Goal: Task Accomplishment & Management: Complete application form

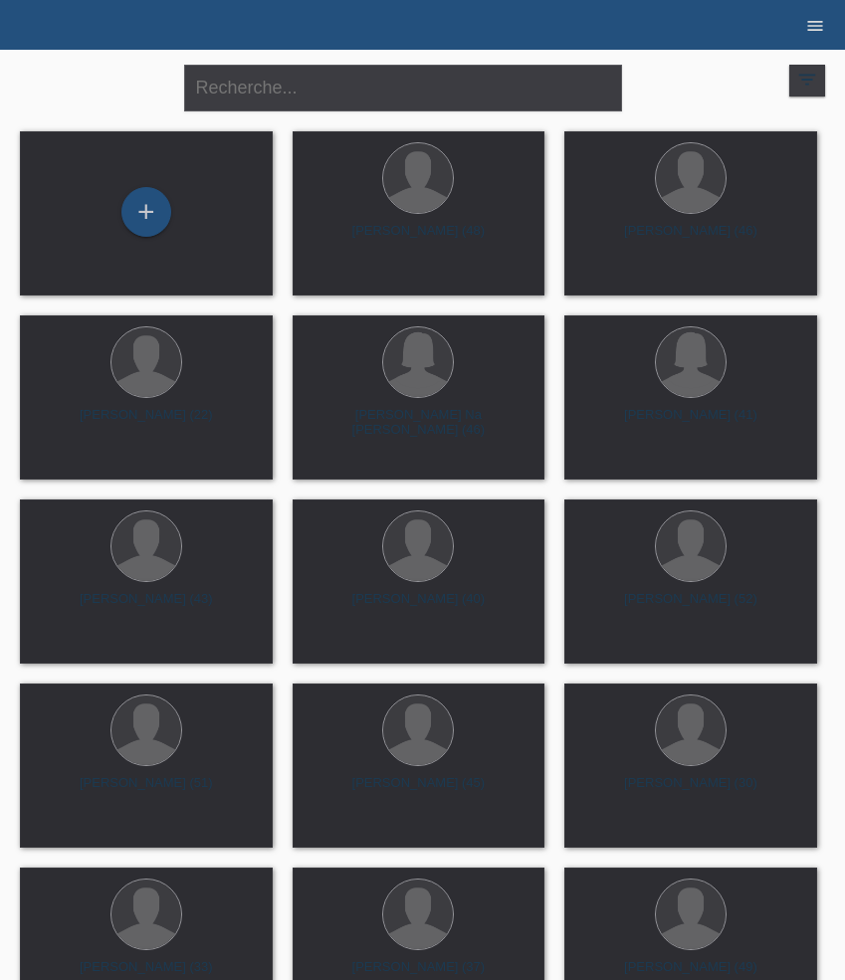
click at [812, 33] on icon "menu" at bounding box center [815, 26] width 20 height 20
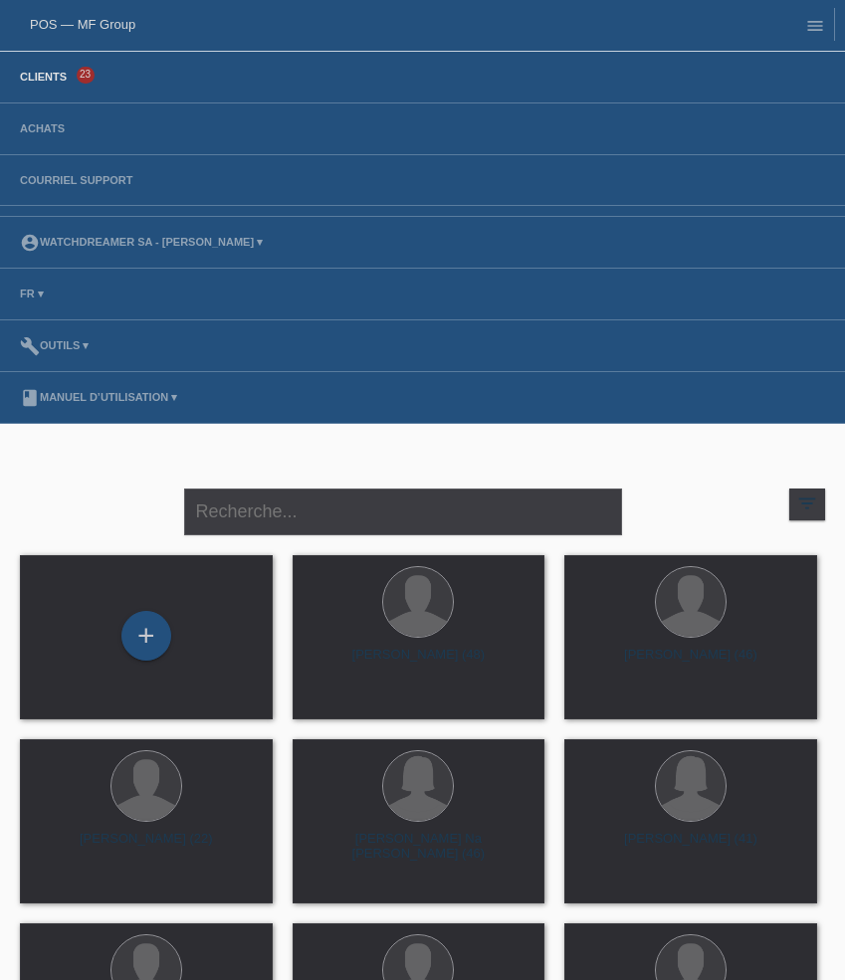
click at [44, 122] on li "Achats" at bounding box center [422, 129] width 845 height 52
click at [45, 131] on link "Achats" at bounding box center [42, 128] width 65 height 12
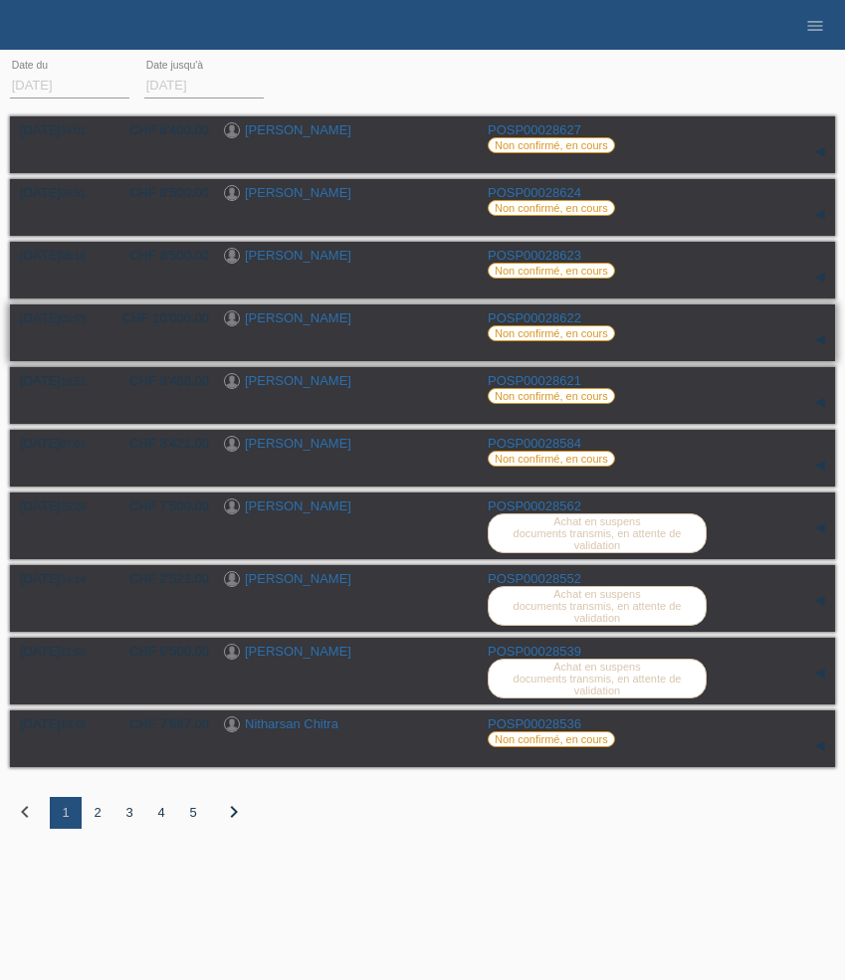
click at [295, 322] on link "[PERSON_NAME]" at bounding box center [298, 317] width 106 height 15
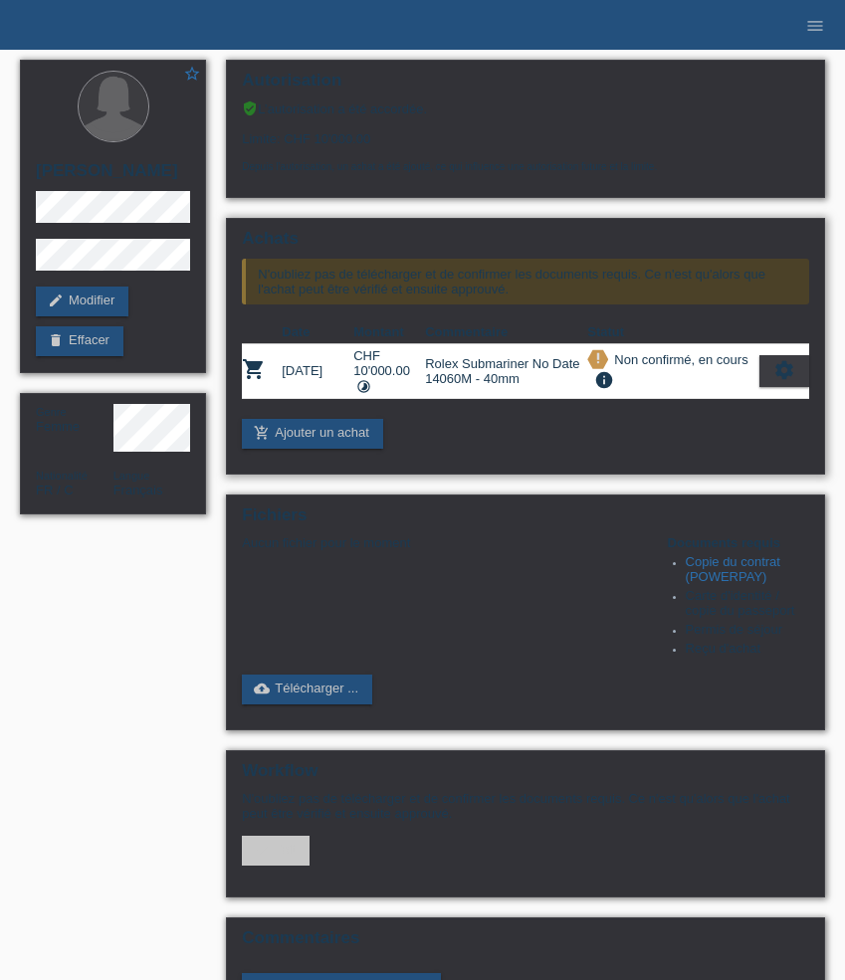
click at [789, 381] on icon "settings" at bounding box center [784, 370] width 22 height 22
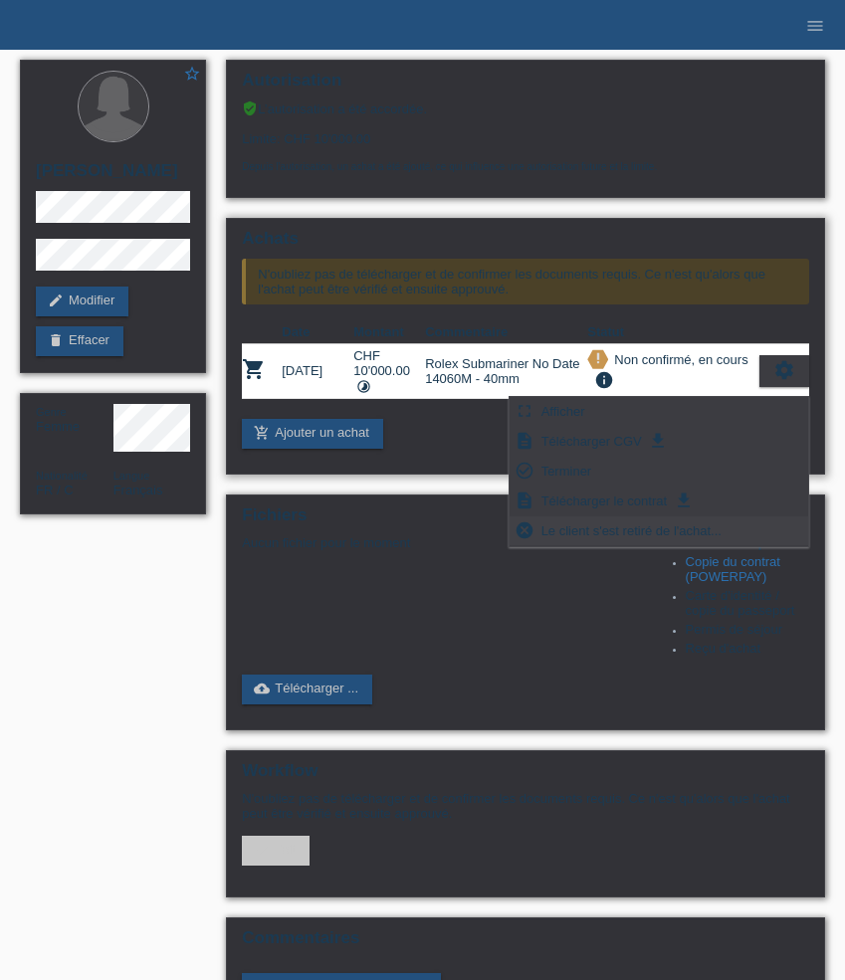
click at [705, 535] on span "Le client s'est retiré de l'achat..." at bounding box center [631, 530] width 186 height 24
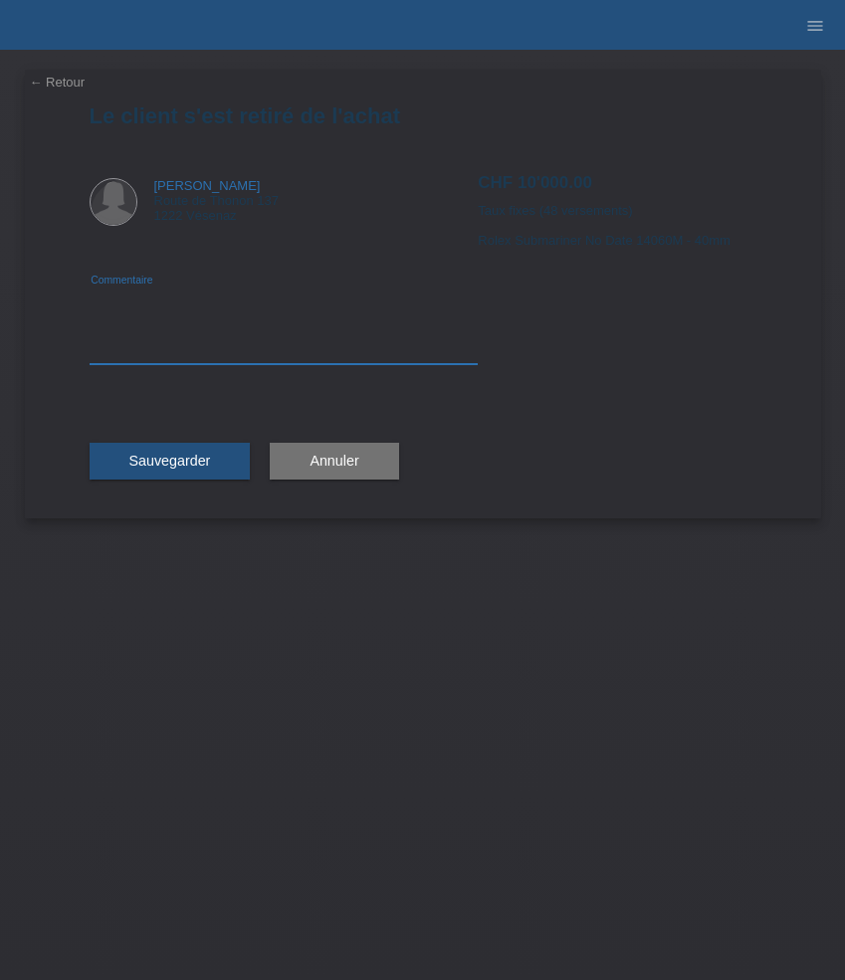
click at [192, 357] on textarea at bounding box center [284, 326] width 389 height 77
type textarea "Changement de référence"
click at [164, 475] on button "Sauvegarder" at bounding box center [170, 462] width 161 height 38
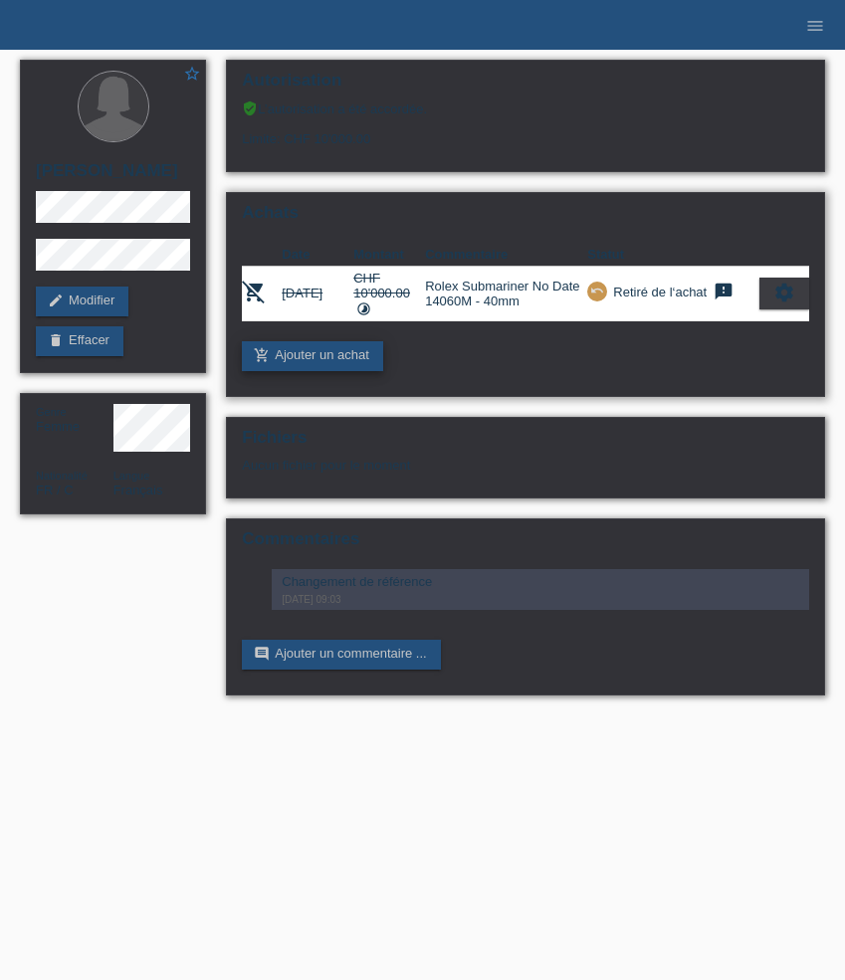
click at [331, 367] on link "add_shopping_cart Ajouter un achat" at bounding box center [312, 356] width 141 height 30
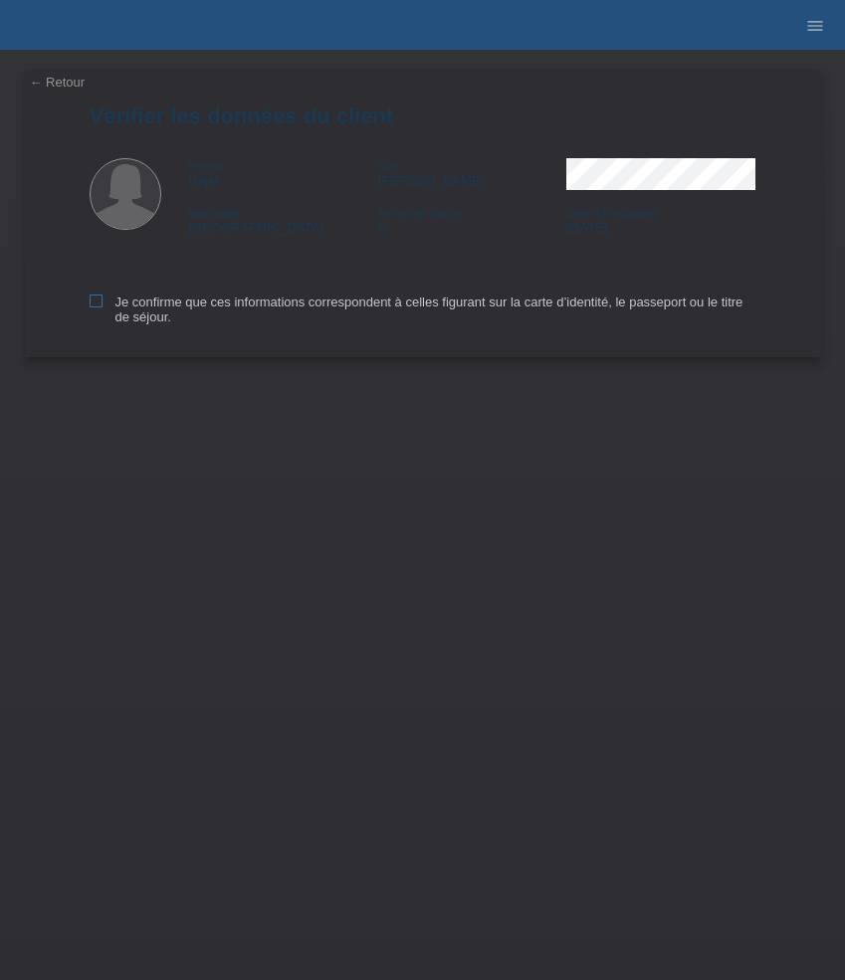
click at [97, 307] on icon at bounding box center [96, 301] width 13 height 13
click at [97, 307] on input "Je confirme que ces informations correspondent à celles figurant sur la carte d…" at bounding box center [96, 301] width 13 height 13
checkbox input "true"
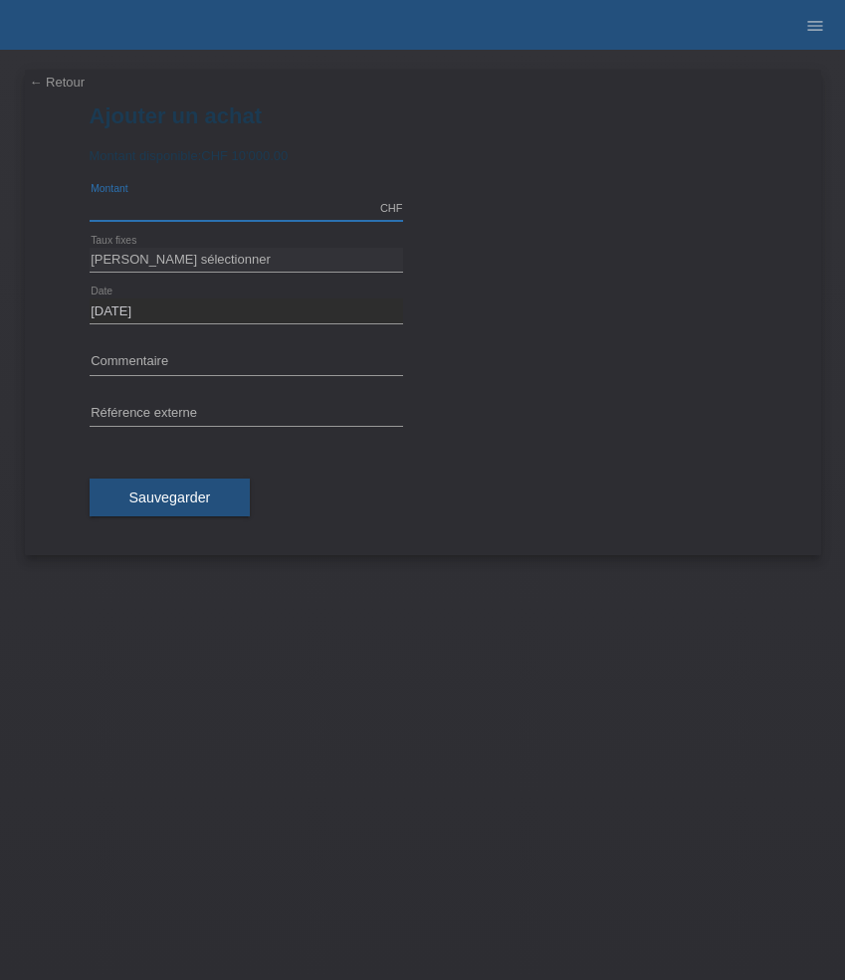
click at [144, 209] on input "text" at bounding box center [246, 208] width 313 height 25
type input "8595.00"
click at [150, 257] on select "Veuillez sélectionner 6 versements 12 versements 24 versements 36 versements 48…" at bounding box center [246, 260] width 313 height 24
select select "625"
click at [90, 248] on select "Veuillez sélectionner 6 versements 12 versements 24 versements 36 versements 48…" at bounding box center [246, 260] width 313 height 24
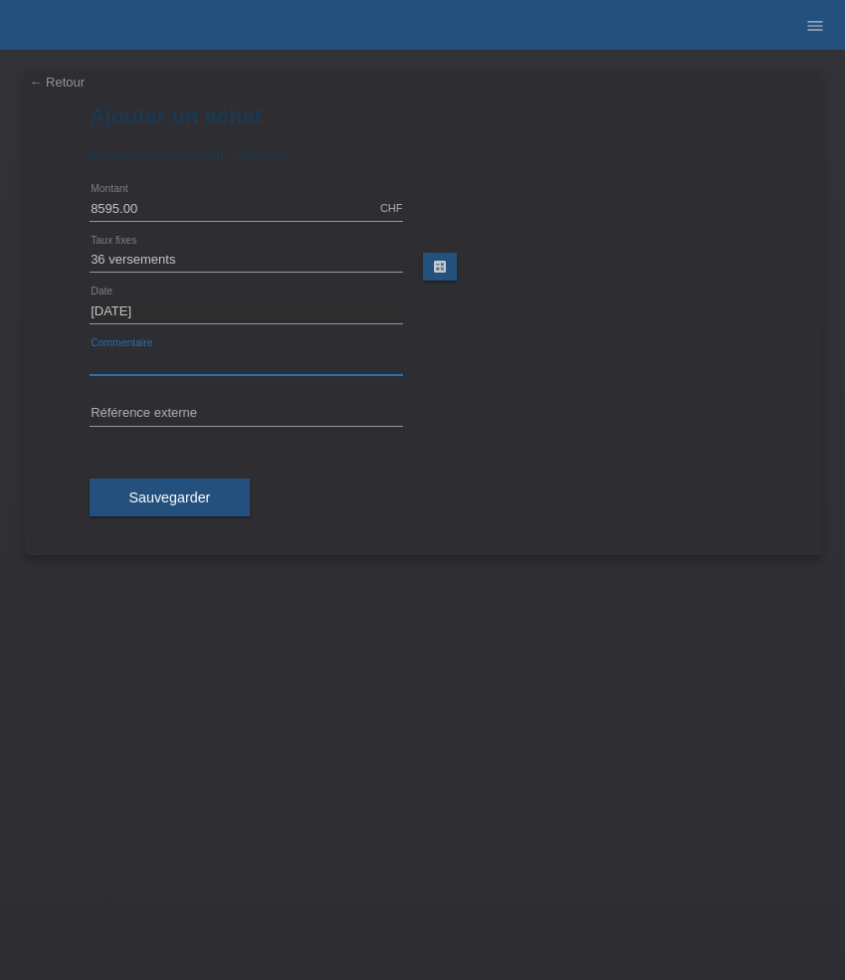
click at [145, 370] on input "text" at bounding box center [246, 362] width 313 height 25
paste input "Breitling Navitimer B01 Chronograph - 43mm AB0138241K1A1"
type input "Breitling Navitimer B01 Chronograph - 43mm AB0138241K1A1"
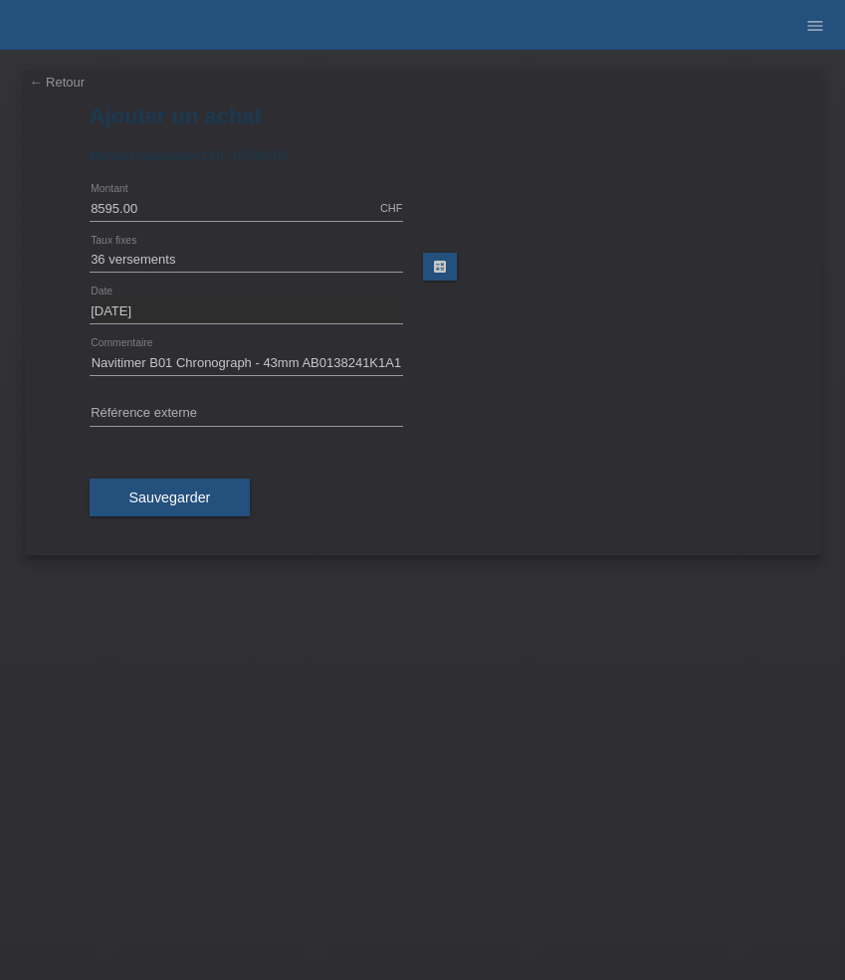
scroll to position [0, 0]
click at [180, 407] on input "text" at bounding box center [246, 414] width 313 height 25
paste input "535693"
type input "535693"
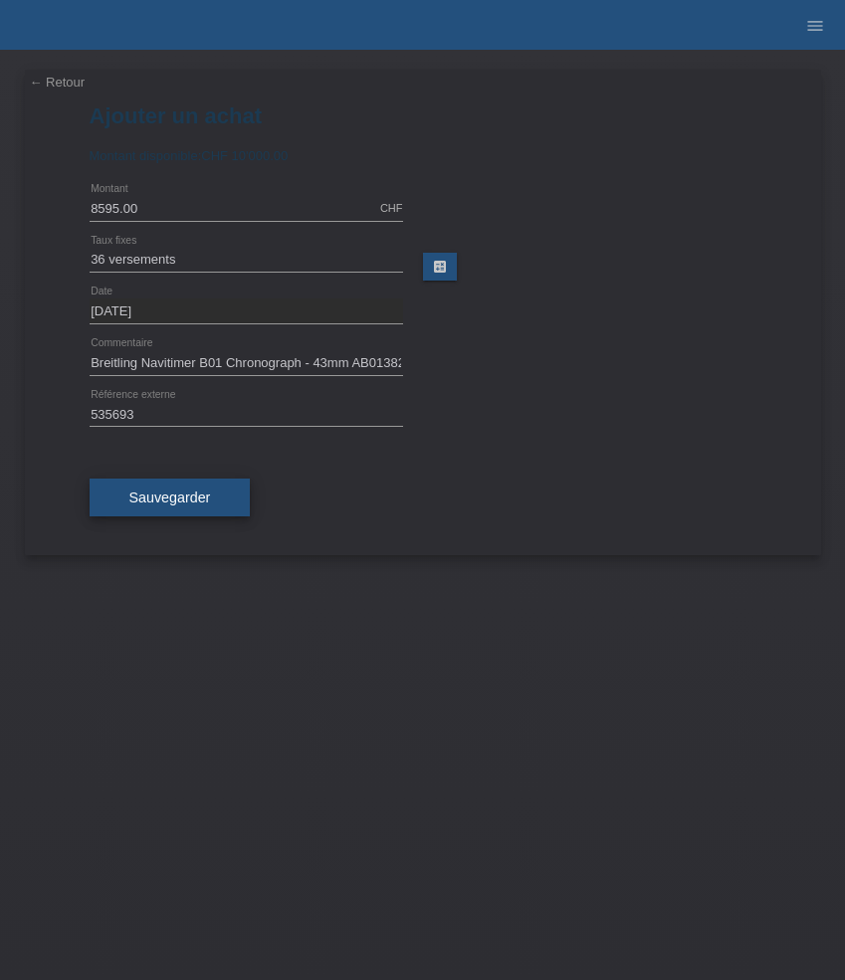
click at [194, 503] on span "Sauvegarder" at bounding box center [170, 498] width 82 height 16
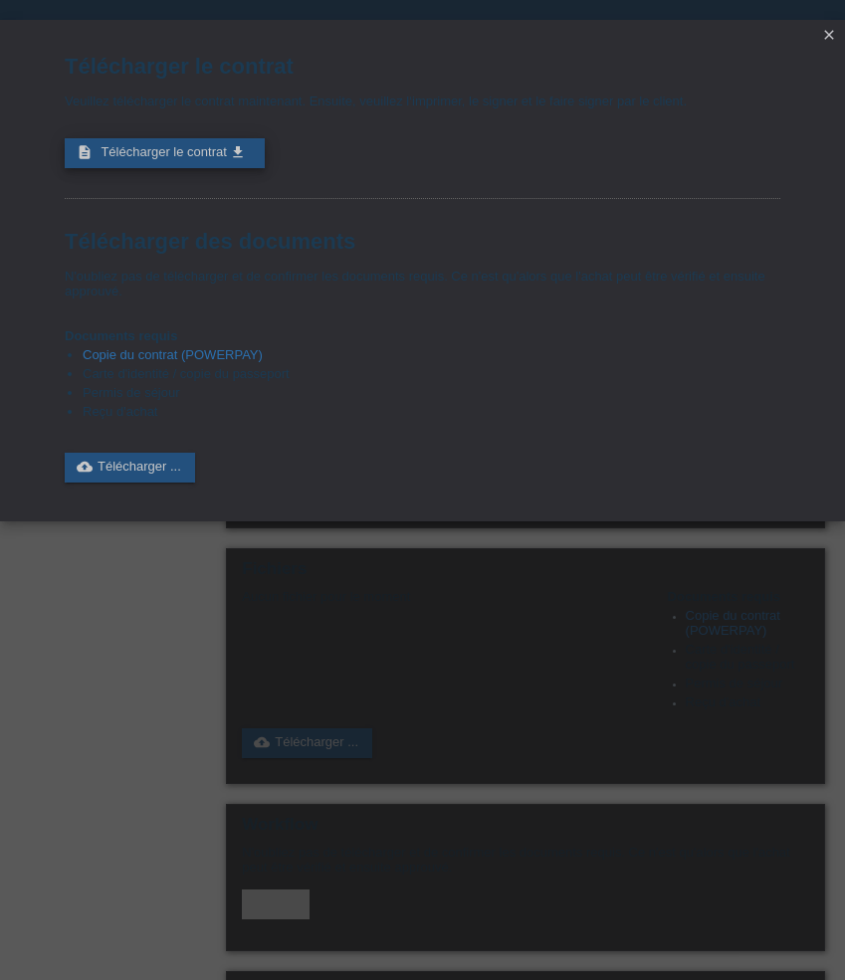
click at [167, 158] on span "Télécharger le contrat" at bounding box center [162, 151] width 125 height 15
click at [833, 39] on icon "close" at bounding box center [829, 35] width 16 height 16
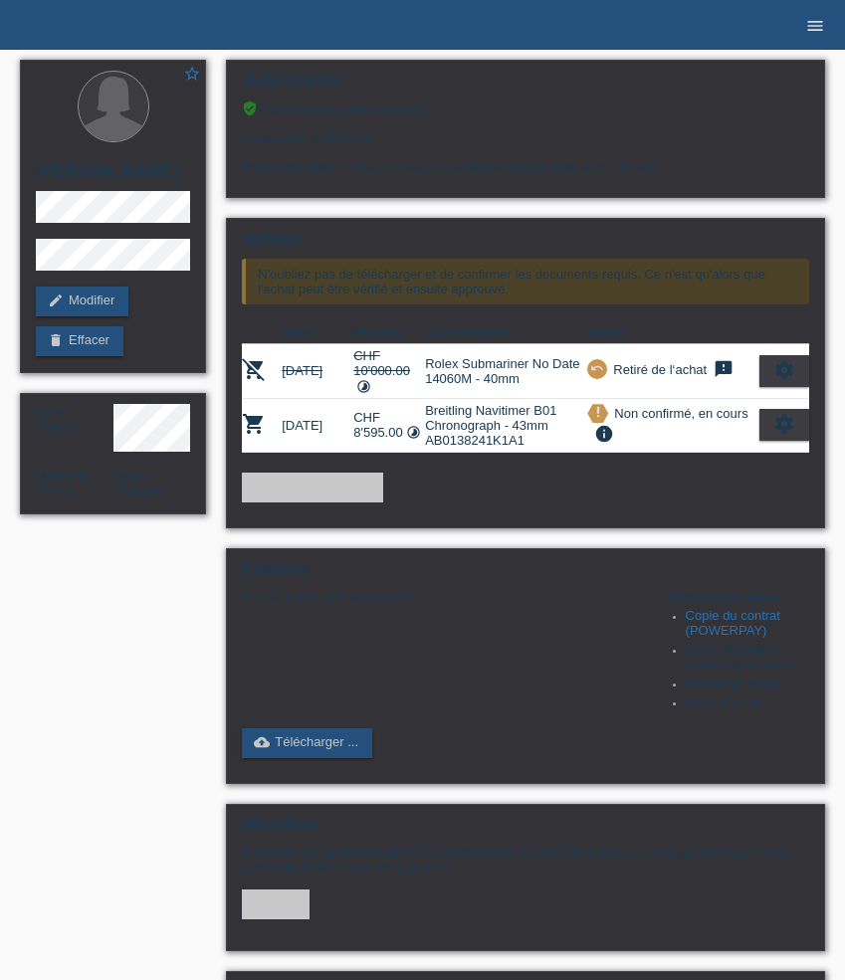
click at [822, 23] on icon "menu" at bounding box center [815, 26] width 20 height 20
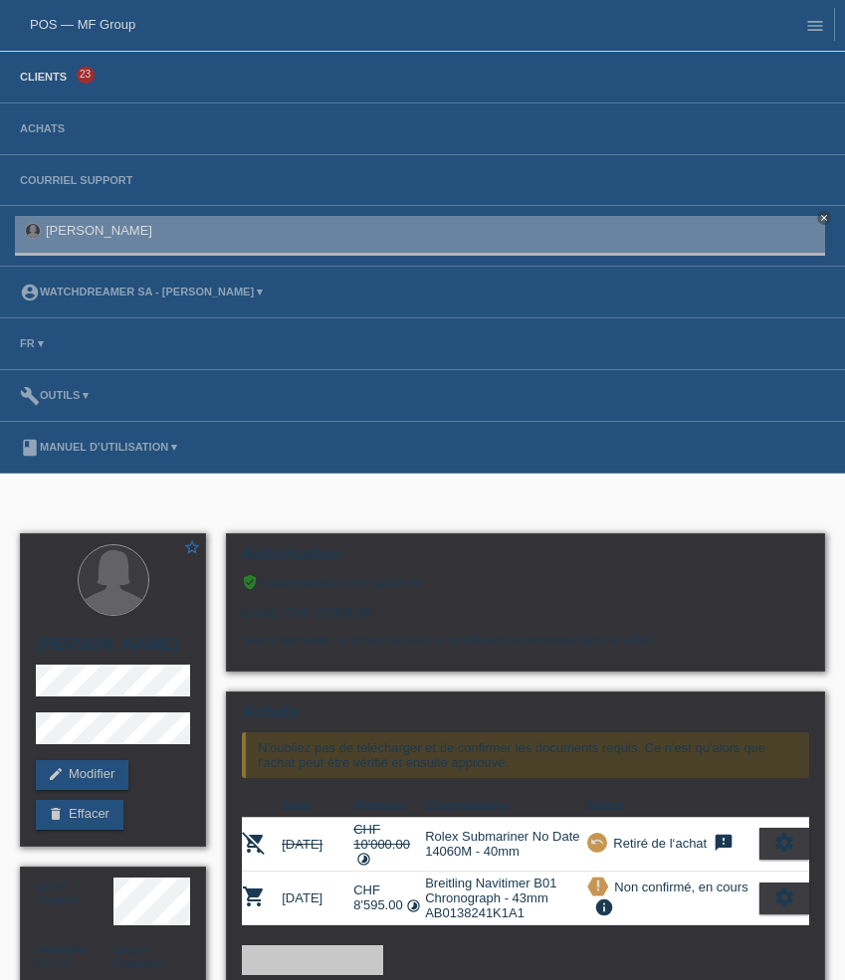
click at [36, 79] on link "Clients" at bounding box center [43, 77] width 67 height 12
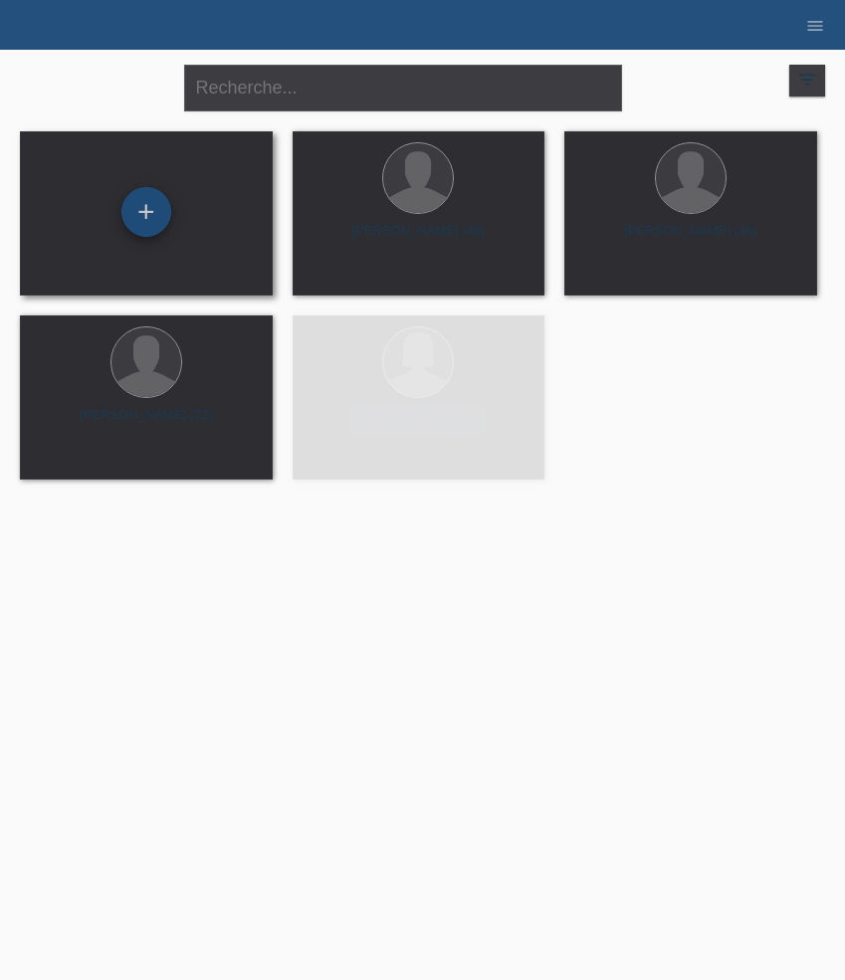
click at [132, 214] on div "+" at bounding box center [146, 212] width 50 height 50
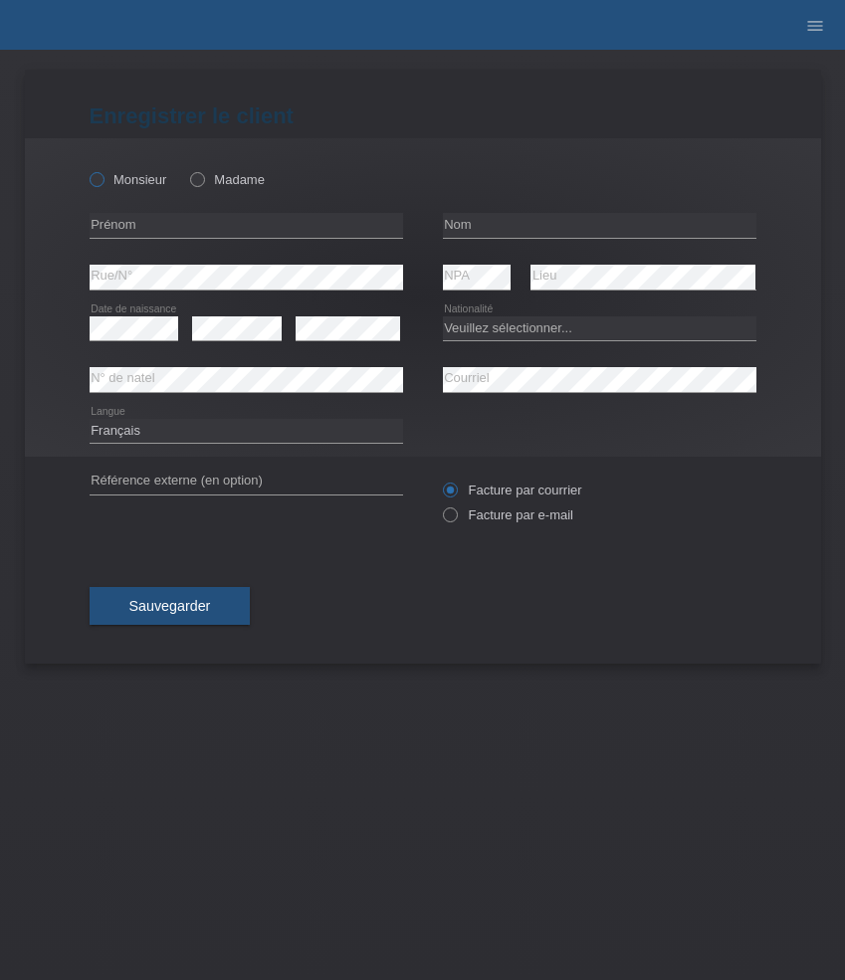
click at [107, 179] on label "Monsieur" at bounding box center [129, 179] width 78 height 15
click at [102, 179] on input "Monsieur" at bounding box center [96, 178] width 13 height 13
radio input "true"
click at [147, 231] on input "text" at bounding box center [246, 225] width 313 height 25
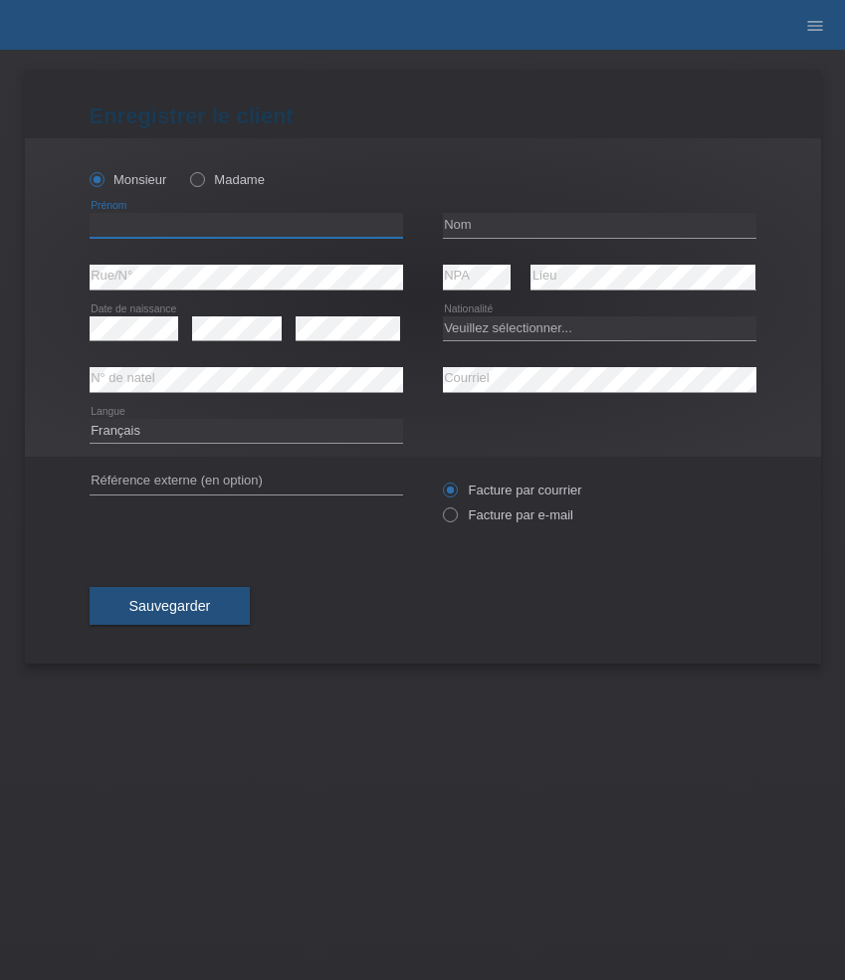
paste input "Sandor"
type input "Sandor"
click at [484, 225] on input "text" at bounding box center [599, 225] width 313 height 25
paste input "Moser"
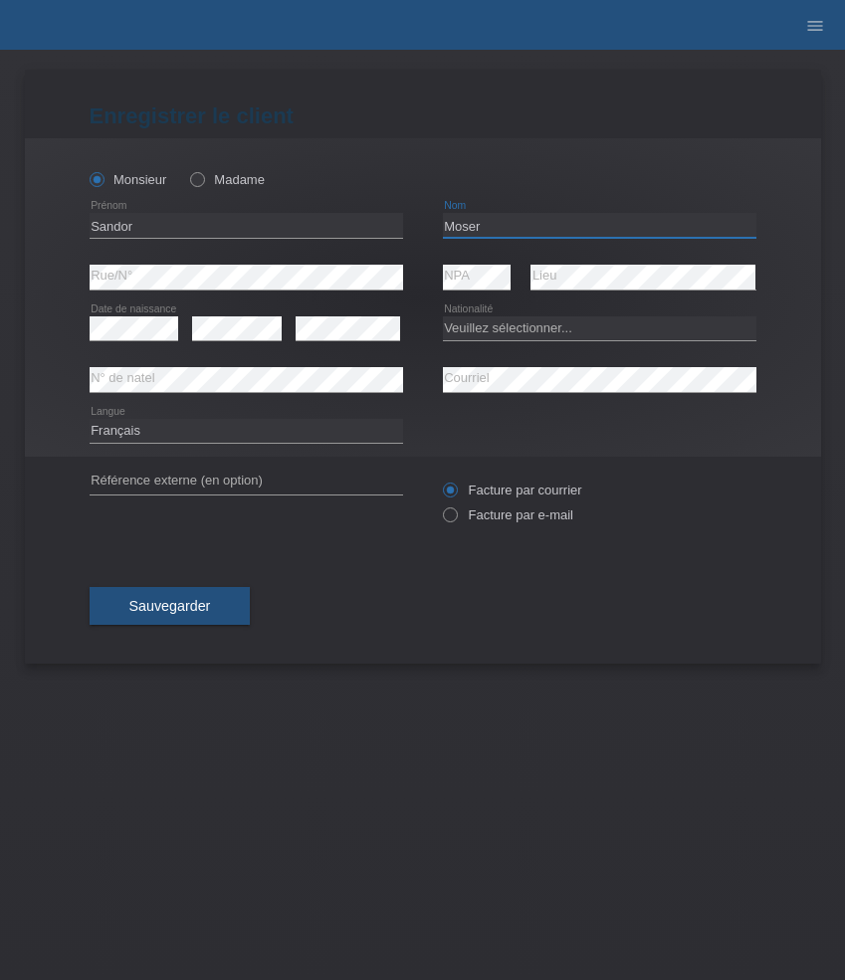
type input "Moser"
click at [154, 427] on select "Deutsch Français Italiano English" at bounding box center [246, 431] width 313 height 24
select select "de"
click at [90, 419] on select "Deutsch Français Italiano English" at bounding box center [246, 431] width 313 height 24
click at [466, 332] on select "Veuillez sélectionner... Suisse Allemagne Autriche Liechtenstein ------------ A…" at bounding box center [599, 328] width 313 height 24
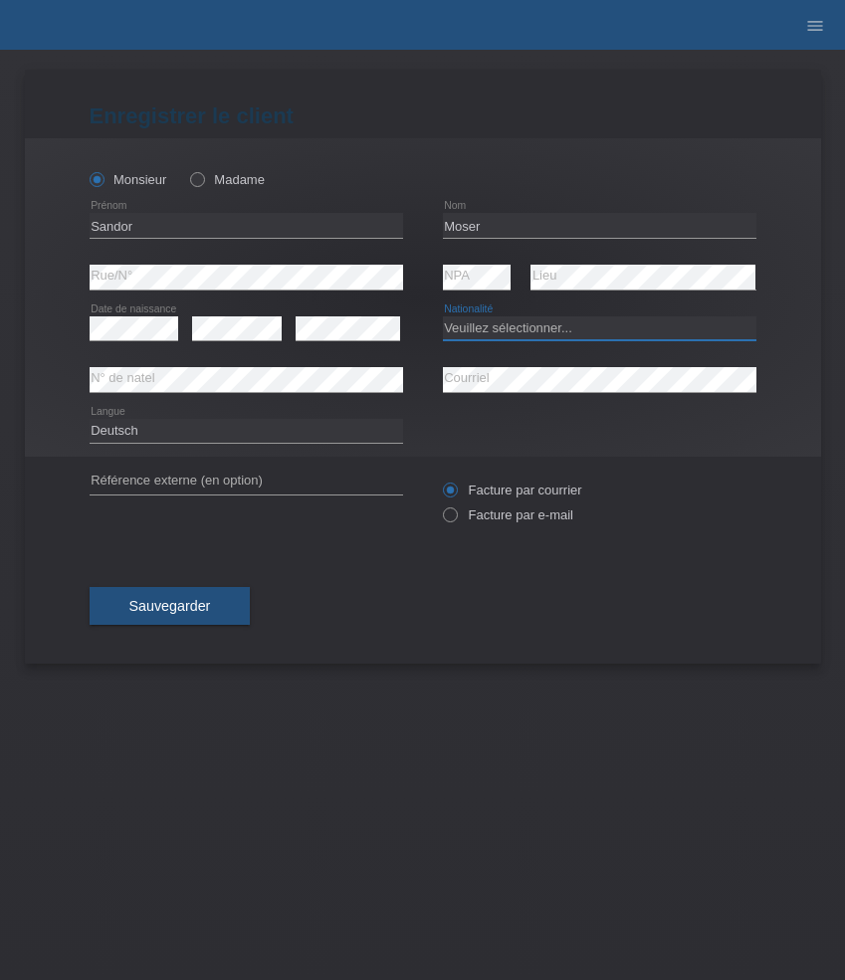
select select "CH"
click at [443, 316] on select "Veuillez sélectionner... Suisse Allemagne Autriche Liechtenstein ------------ A…" at bounding box center [599, 328] width 313 height 24
click at [497, 516] on label "Facture par e-mail" at bounding box center [508, 514] width 130 height 15
click at [456, 516] on input "Facture par e-mail" at bounding box center [449, 519] width 13 height 25
radio input "true"
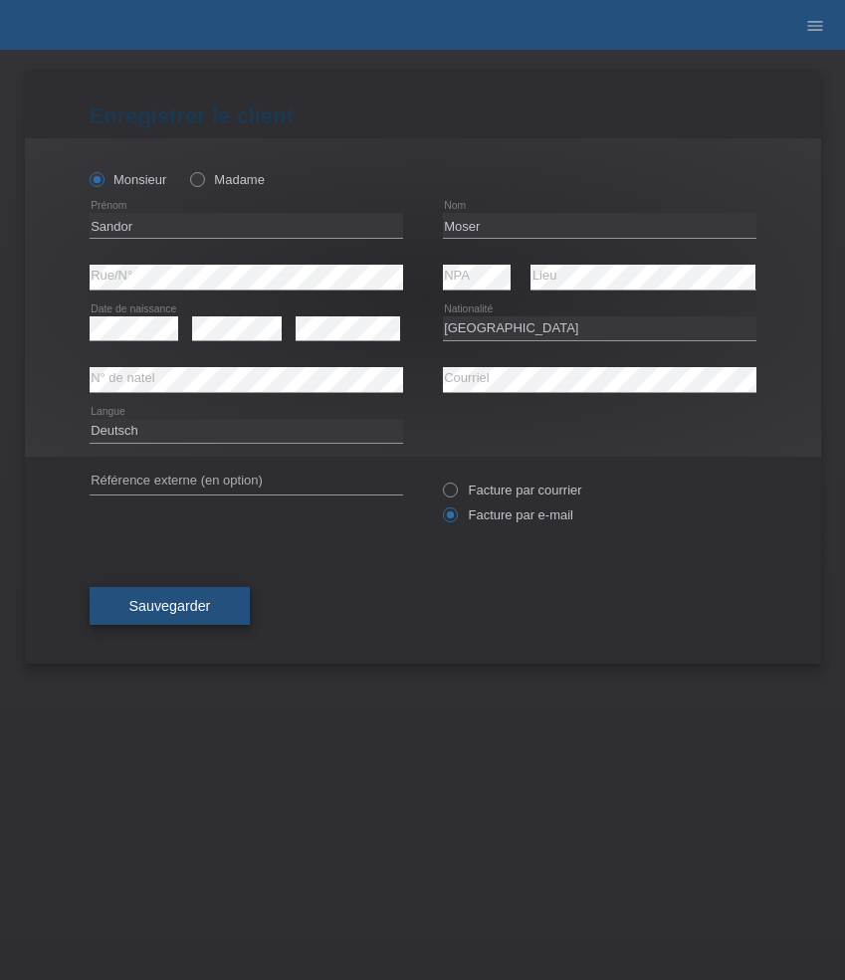
click at [195, 595] on button "Sauvegarder" at bounding box center [170, 606] width 161 height 38
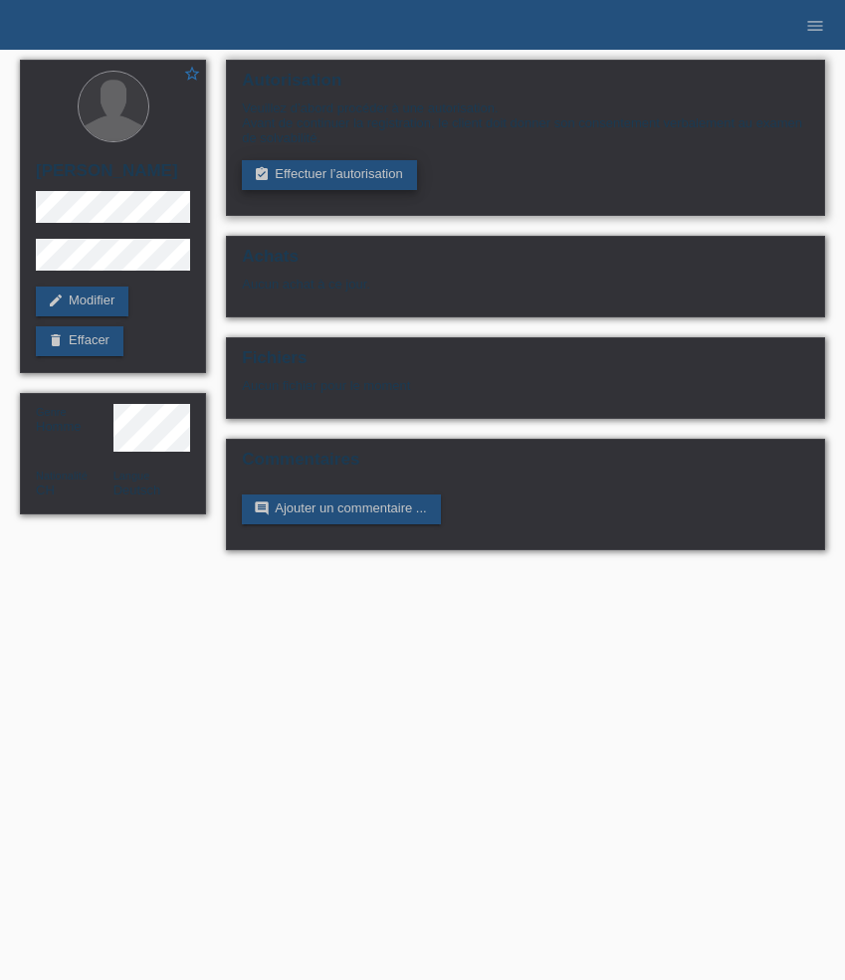
click at [329, 182] on link "assignment_turned_in Effectuer l’autorisation" at bounding box center [329, 175] width 174 height 30
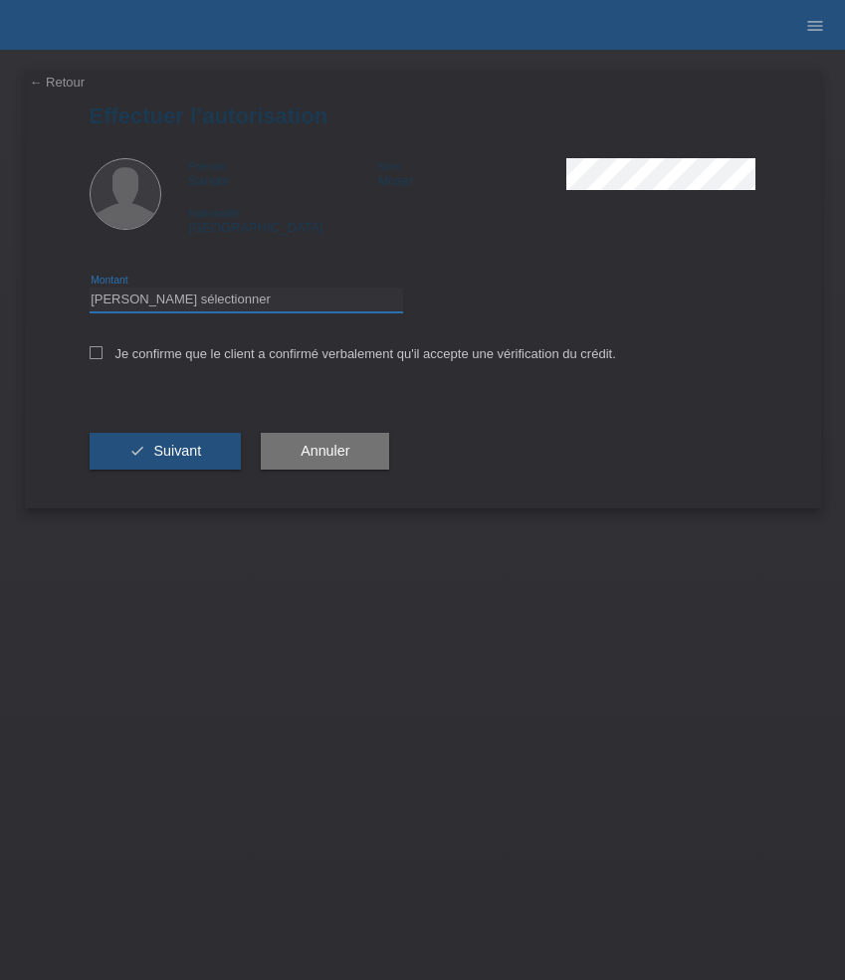
click at [237, 308] on select "Veuillez sélectionner CHF 1.00 - CHF 499.00 CHF 500.00 - CHF 1'999.00 CHF 2'000…" at bounding box center [246, 300] width 313 height 24
select select "3"
click at [90, 291] on select "Veuillez sélectionner CHF 1.00 - CHF 499.00 CHF 500.00 - CHF 1'999.00 CHF 2'000…" at bounding box center [246, 300] width 313 height 24
click at [226, 348] on div "Je confirme que le client a confirmé verbalement qu'il accepte une vérification…" at bounding box center [423, 360] width 667 height 68
click at [226, 350] on label "Je confirme que le client a confirmé verbalement qu'il accepte une vérification…" at bounding box center [353, 353] width 526 height 15
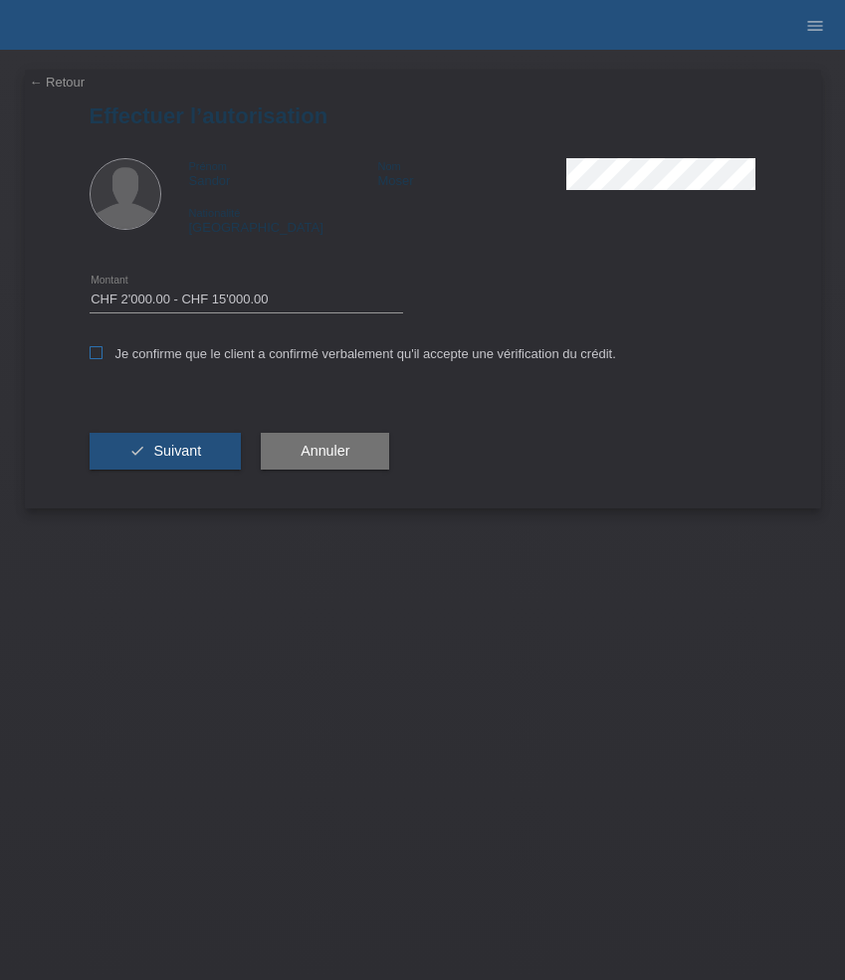
click at [102, 350] on input "Je confirme que le client a confirmé verbalement qu'il accepte une vérification…" at bounding box center [96, 352] width 13 height 13
checkbox input "true"
click at [192, 432] on div "check Suivant" at bounding box center [166, 451] width 152 height 115
click at [181, 455] on span "Suivant" at bounding box center [177, 451] width 48 height 16
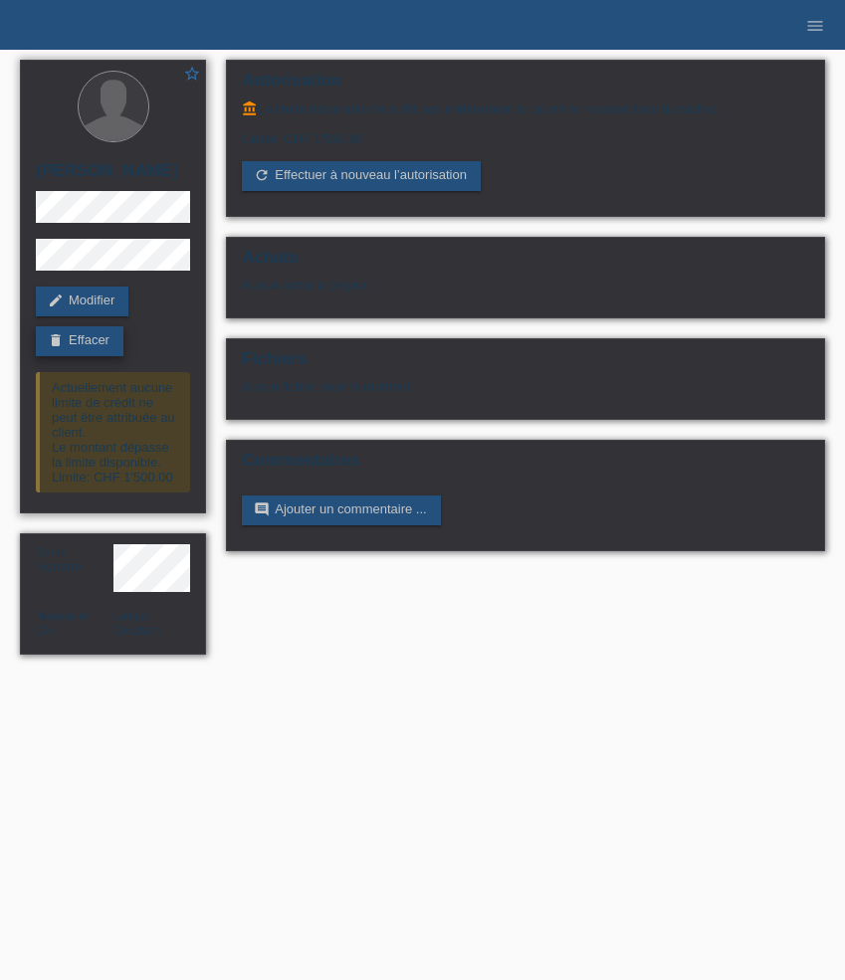
click at [103, 336] on link "delete Effacer" at bounding box center [80, 341] width 88 height 30
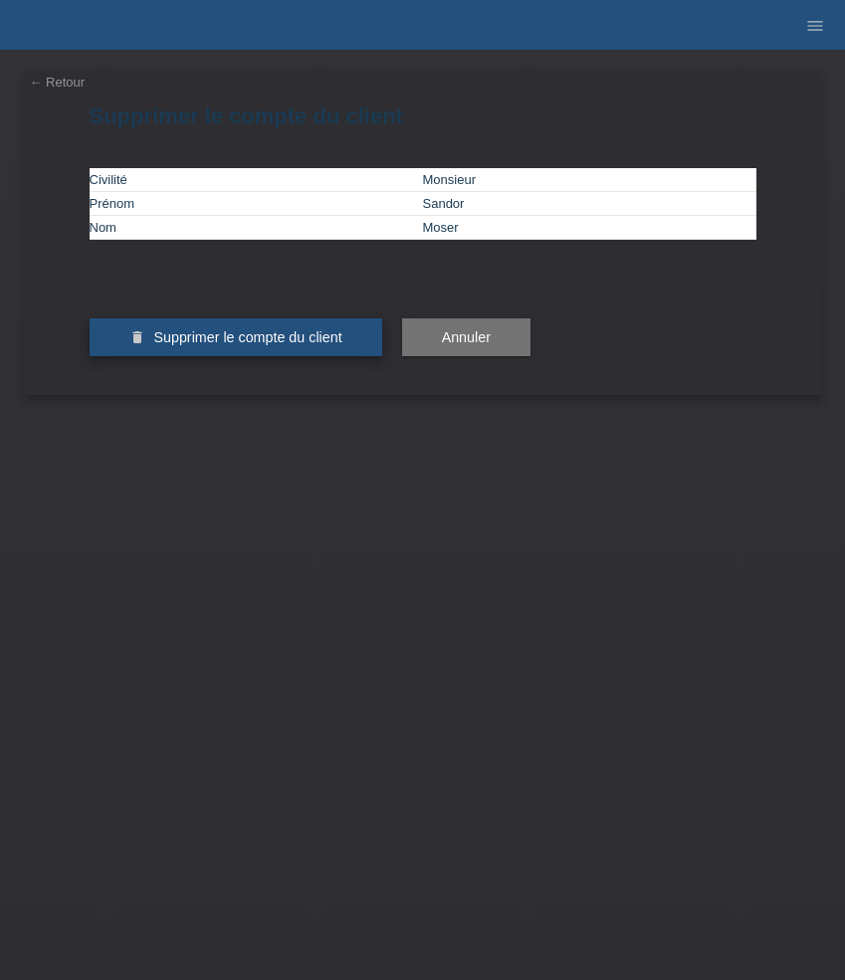
click at [296, 345] on span "Supprimer le compte du client" at bounding box center [247, 337] width 188 height 16
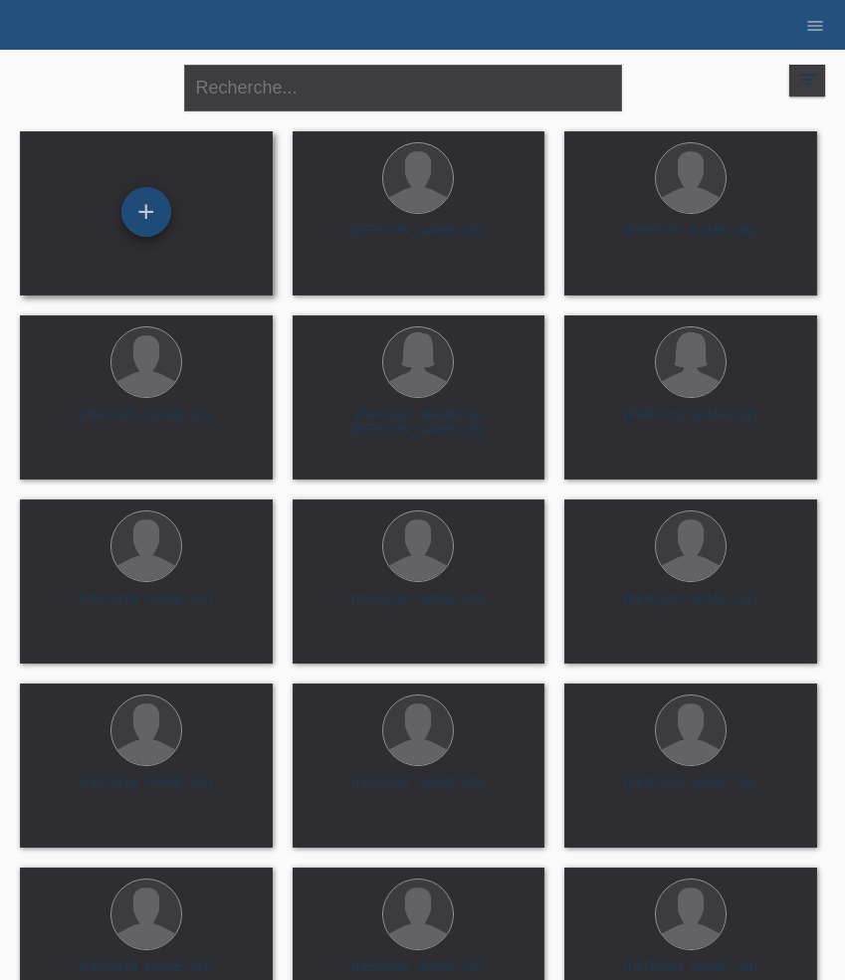
click at [159, 215] on div "+" at bounding box center [146, 212] width 50 height 50
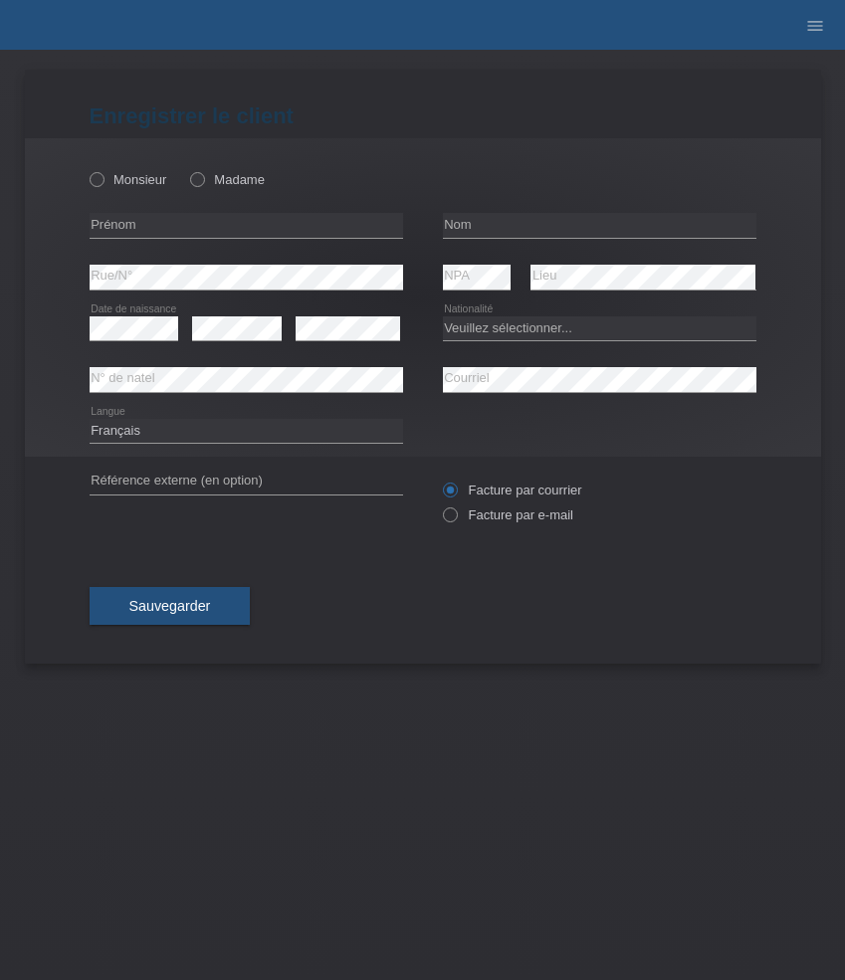
click at [131, 179] on label "Monsieur" at bounding box center [129, 179] width 78 height 15
click at [102, 179] on input "Monsieur" at bounding box center [96, 178] width 13 height 13
radio input "true"
click at [166, 225] on input "text" at bounding box center [246, 225] width 313 height 25
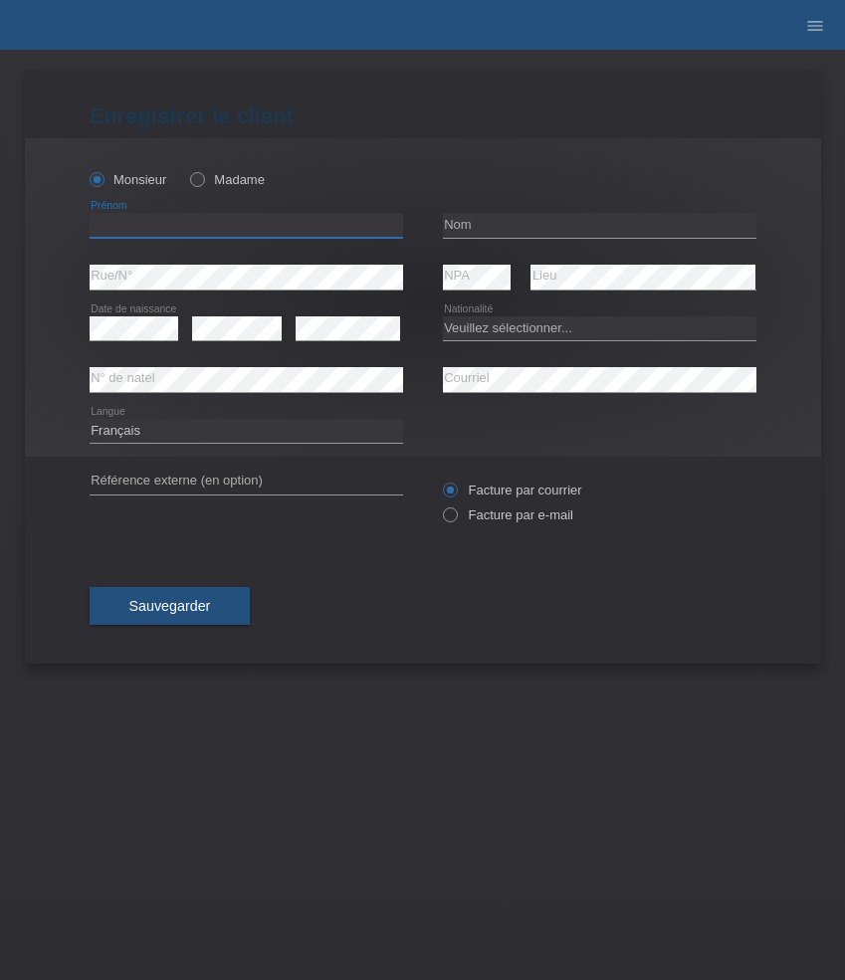
paste input "Shpend"
type input "Shpend"
click at [519, 217] on input "text" at bounding box center [599, 225] width 313 height 25
paste input "Mehmeti"
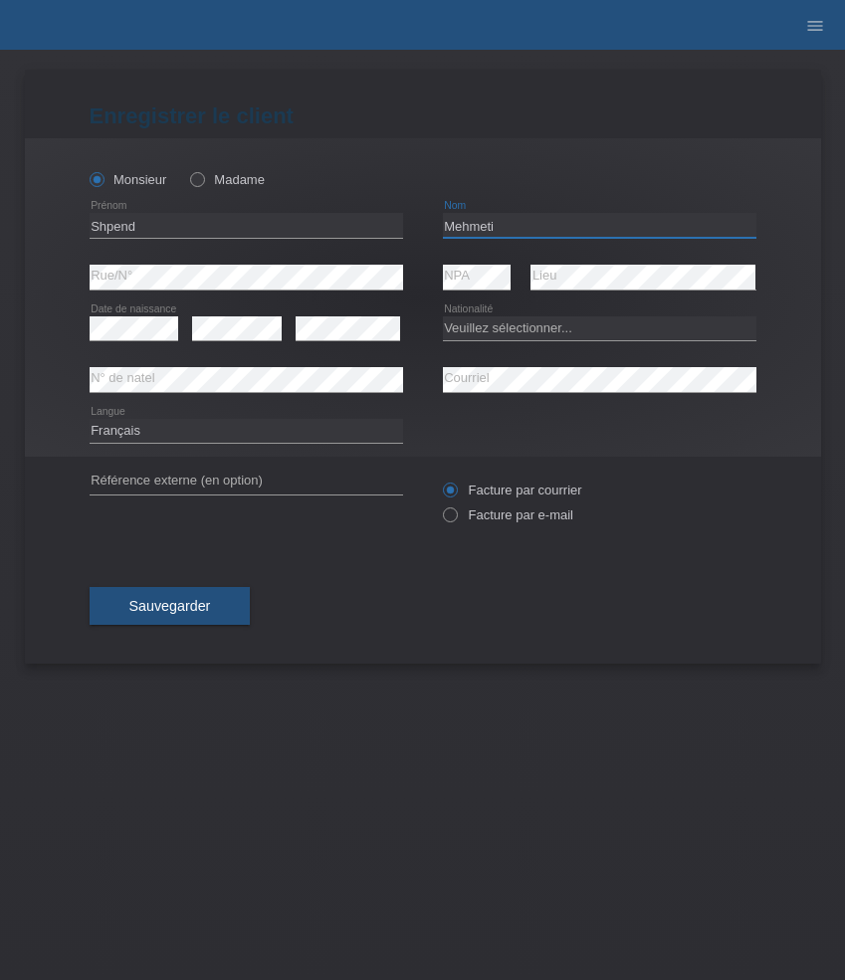
type input "Mehmeti"
click at [492, 328] on select "Veuillez sélectionner... Suisse Allemagne Autriche Liechtenstein ------------ A…" at bounding box center [599, 328] width 313 height 24
select select "XK"
click at [443, 316] on select "Veuillez sélectionner... Suisse Allemagne Autriche Liechtenstein ------------ A…" at bounding box center [599, 328] width 313 height 24
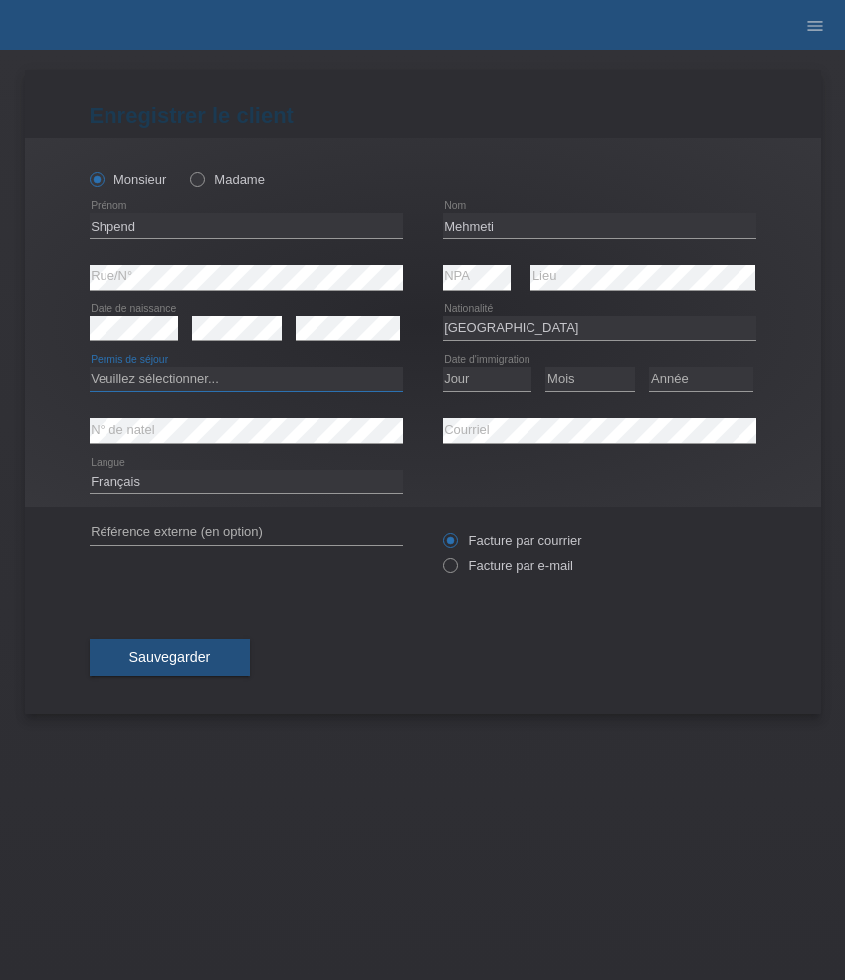
click at [250, 375] on select "Veuillez sélectionner... C B B - Statut de réfugié Autre" at bounding box center [246, 379] width 313 height 24
select select "C"
click at [90, 368] on select "Veuillez sélectionner... C B B - Statut de réfugié Autre" at bounding box center [246, 379] width 313 height 24
click at [519, 569] on label "Facture par e-mail" at bounding box center [508, 565] width 130 height 15
click at [456, 569] on input "Facture par e-mail" at bounding box center [449, 570] width 13 height 25
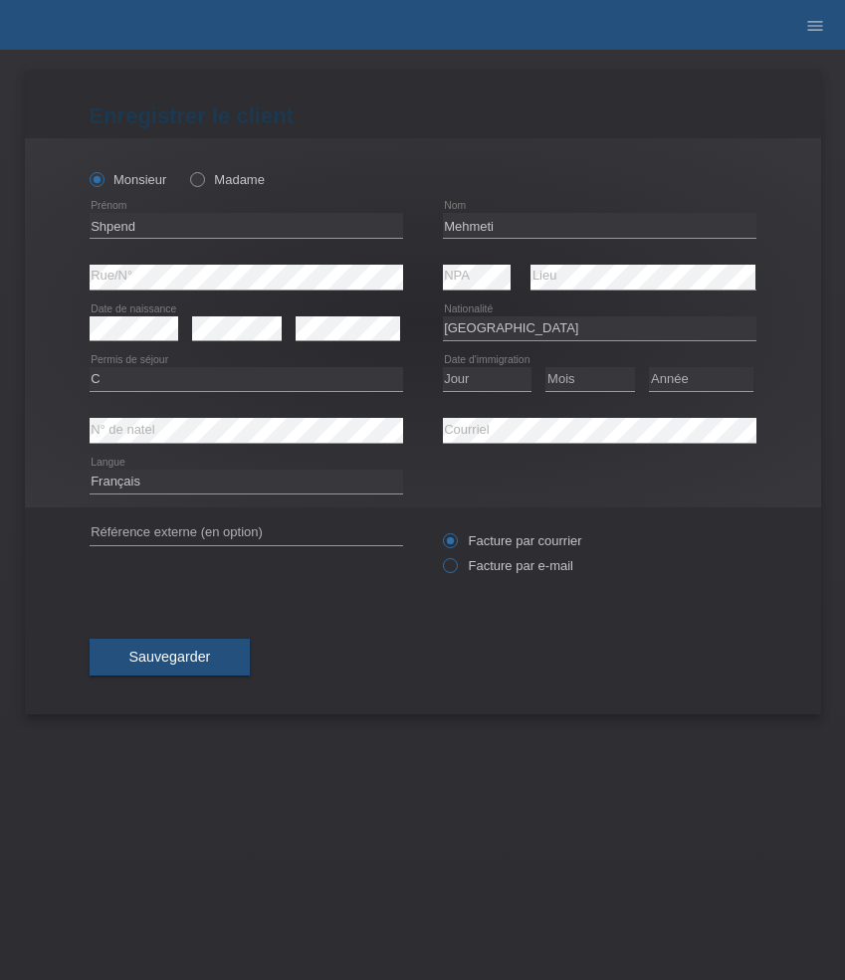
radio input "true"
click at [489, 374] on select "Jour 01 02 03 04 05 06 07 08 09 10 11" at bounding box center [488, 379] width 90 height 24
select select "05"
click at [443, 368] on select "Jour 01 02 03 04 05 06 07 08 09 10 11" at bounding box center [488, 379] width 90 height 24
click at [589, 380] on select "Mois 01 02 03 04 05 06 07 08 09 10 11" at bounding box center [590, 379] width 90 height 24
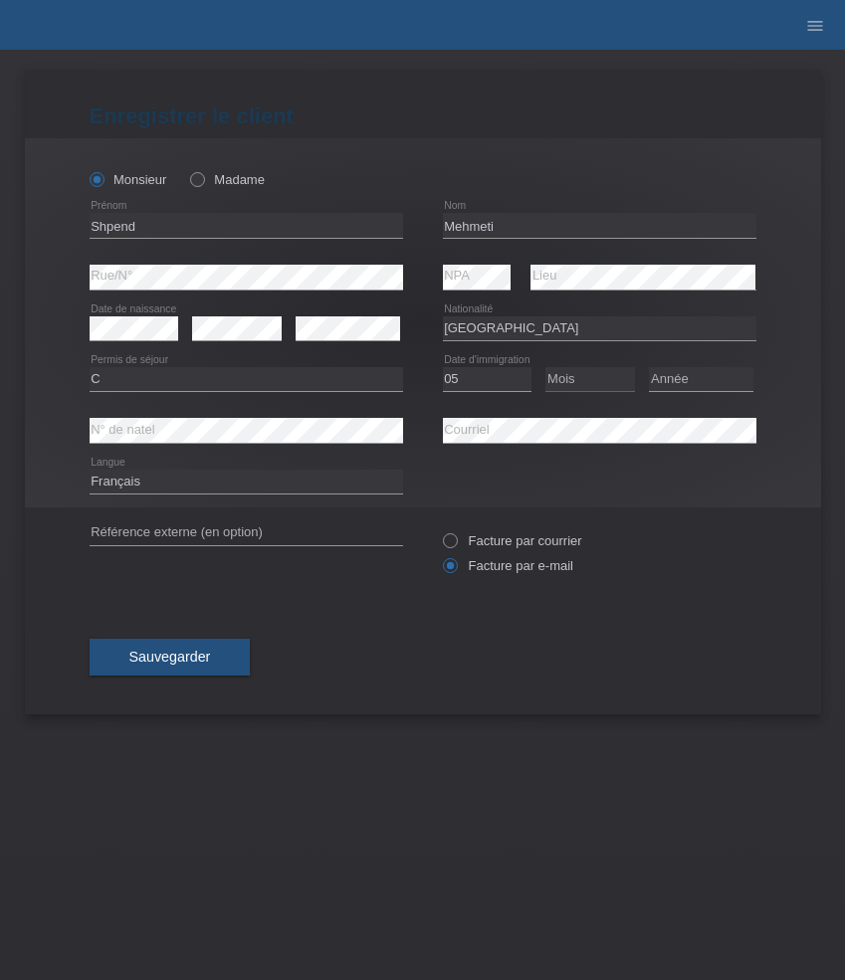
select select "10"
click at [545, 368] on select "Mois 01 02 03 04 05 06 07 08 09 10 11" at bounding box center [590, 379] width 90 height 24
click at [688, 376] on select "Année 2025 2024 2023 2022 2021 2020 2019 2018 2017 2016 2015 2014 2013 2012 201…" at bounding box center [701, 379] width 104 height 24
select select "1994"
click at [649, 368] on select "Année 2025 2024 2023 2022 2021 2020 2019 2018 2017 2016 2015 2014 2013 2012 201…" at bounding box center [701, 379] width 104 height 24
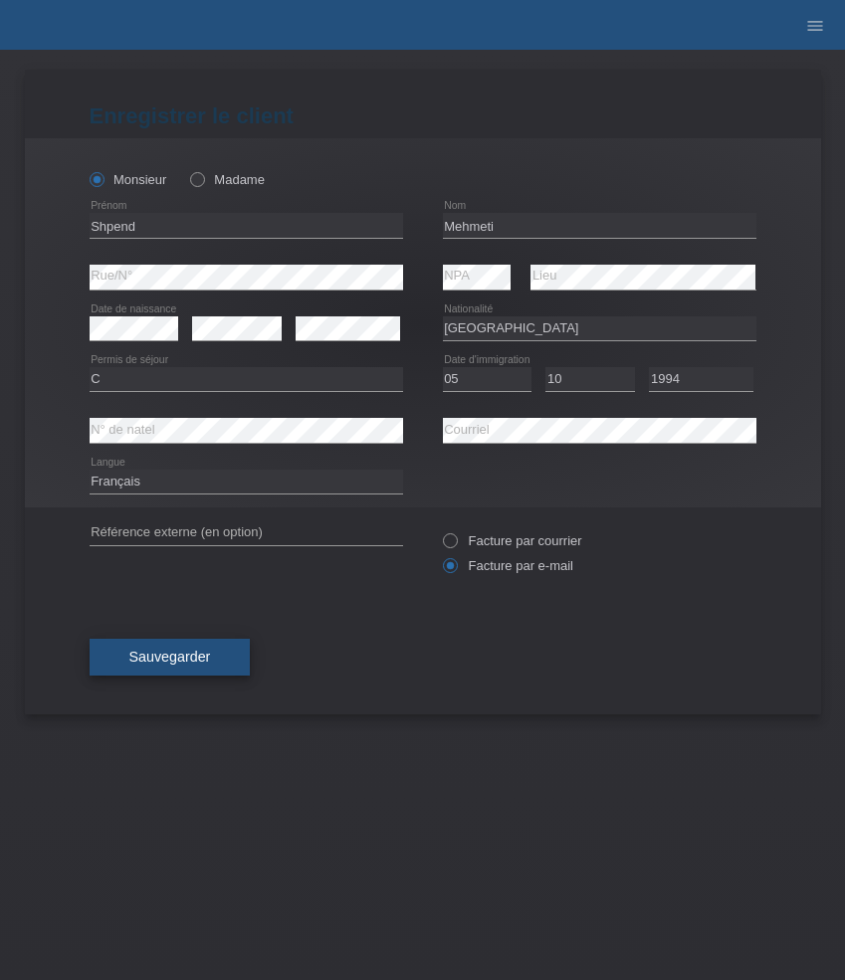
click at [203, 660] on span "Sauvegarder" at bounding box center [170, 657] width 82 height 16
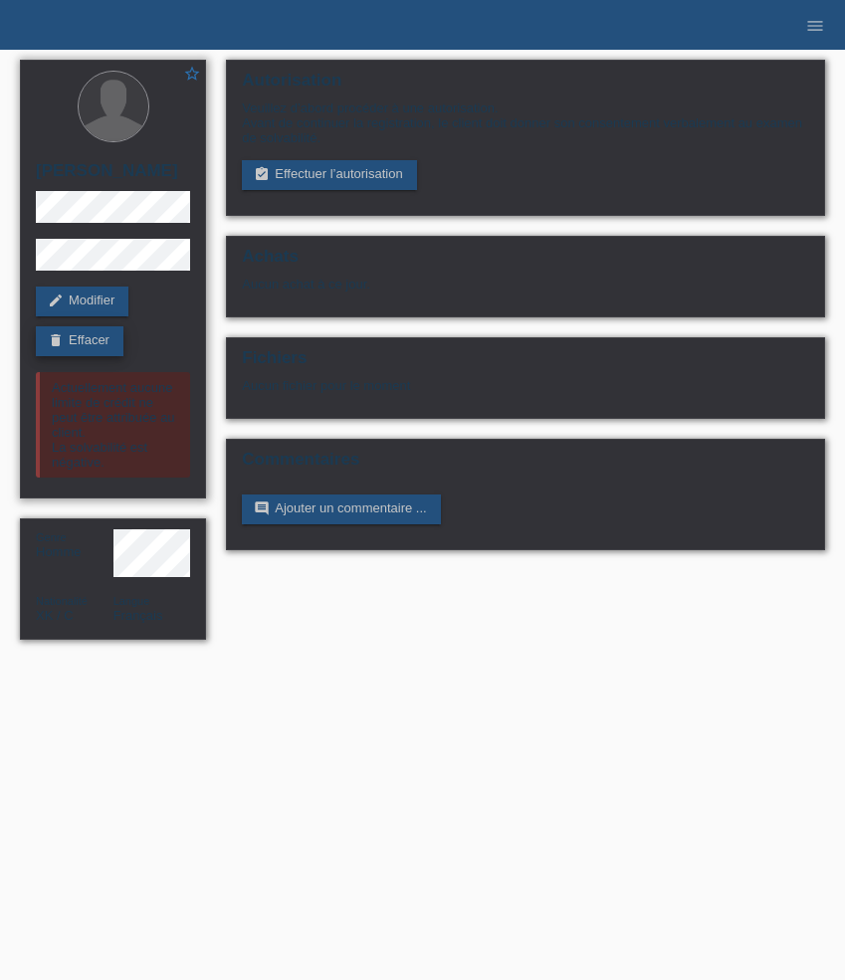
click at [76, 350] on link "delete Effacer" at bounding box center [80, 341] width 88 height 30
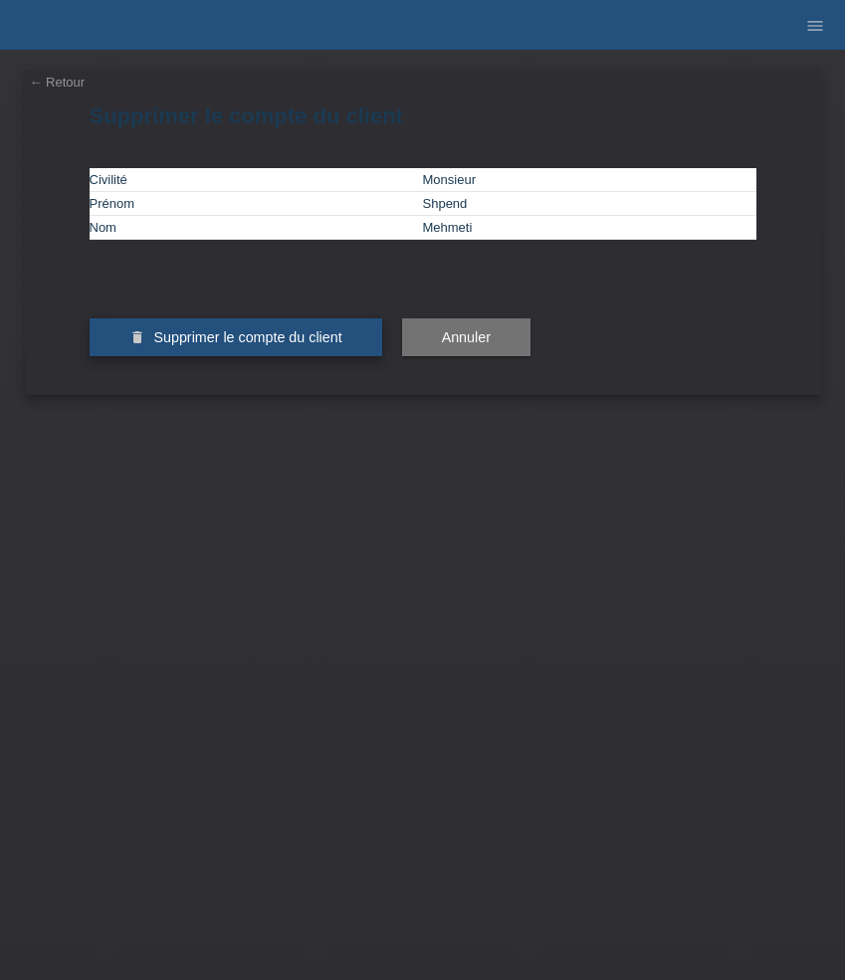
click at [218, 345] on span "Supprimer le compte du client" at bounding box center [247, 337] width 188 height 16
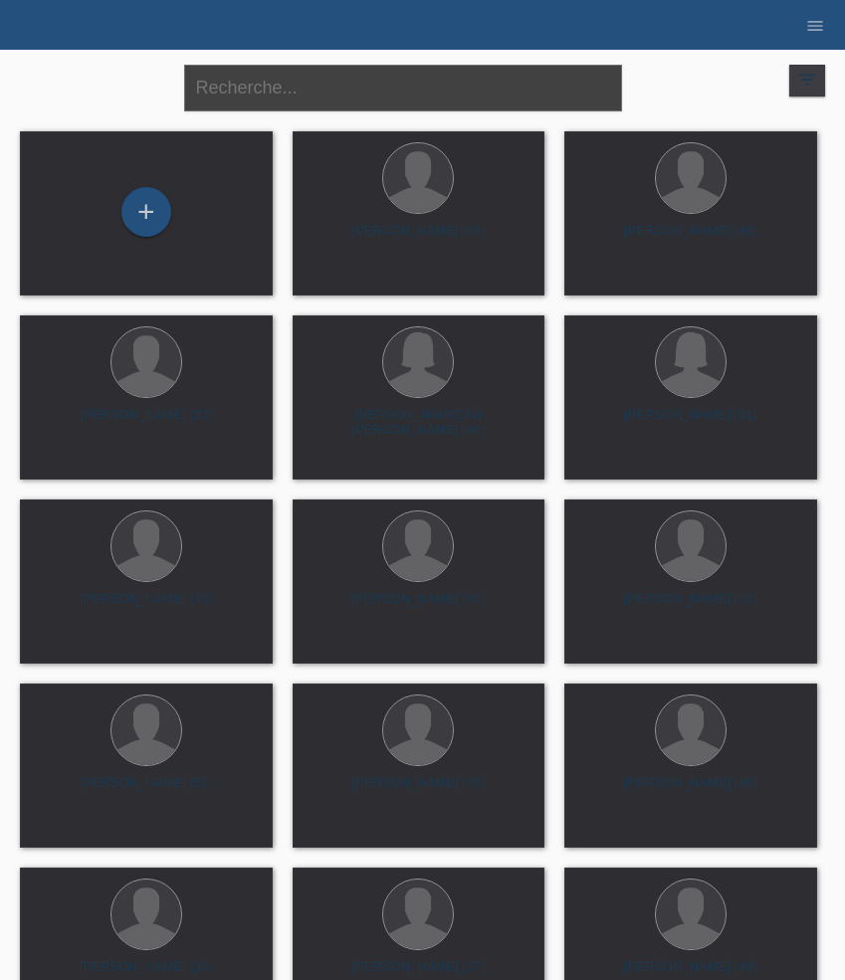
click at [368, 101] on input "text" at bounding box center [403, 88] width 438 height 47
paste input "Milcanovic"
type input "Milcanovic"
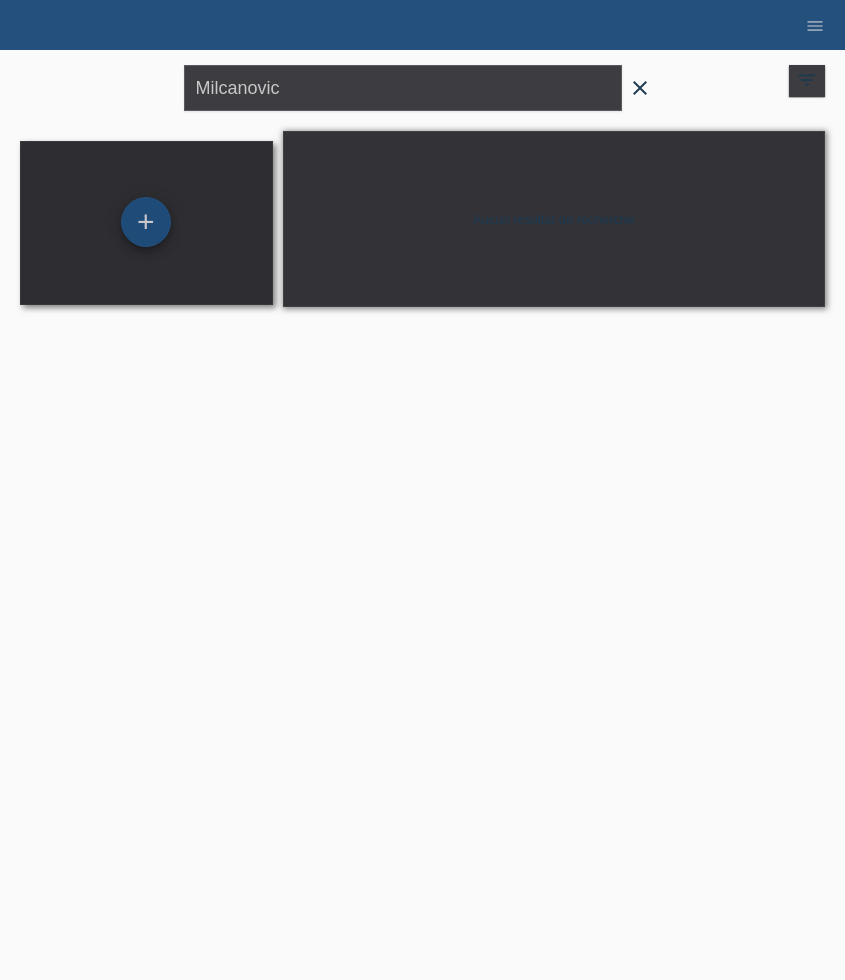
click at [156, 222] on div "+" at bounding box center [146, 222] width 50 height 50
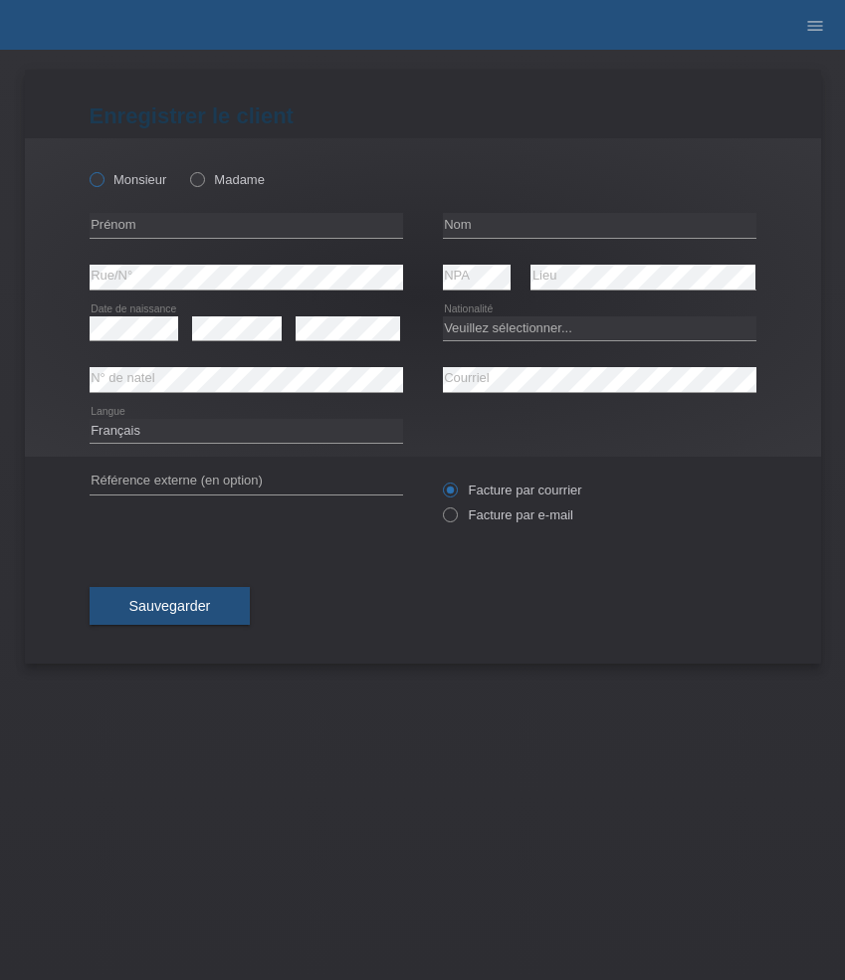
click at [115, 178] on label "Monsieur" at bounding box center [129, 179] width 78 height 15
click at [102, 178] on input "Monsieur" at bounding box center [96, 178] width 13 height 13
radio input "true"
click at [207, 216] on input "text" at bounding box center [246, 225] width 313 height 25
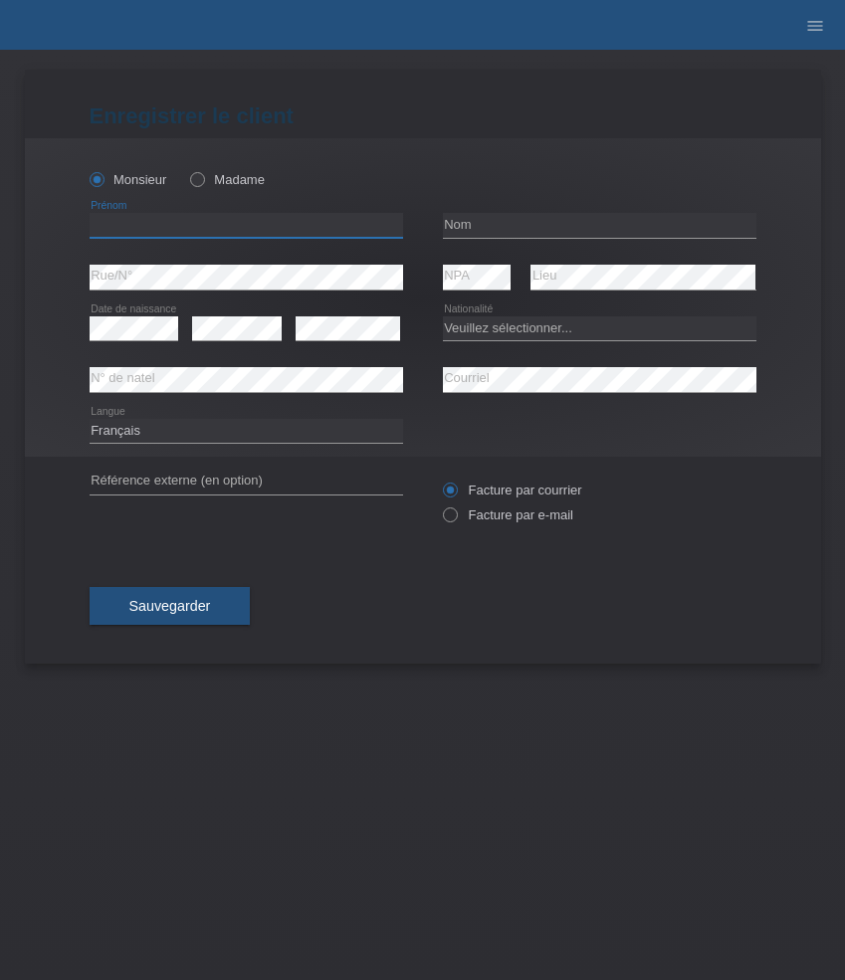
paste input "Marjan"
type input "Marjan"
click at [527, 232] on input "text" at bounding box center [599, 225] width 313 height 25
paste input "Milcanovic"
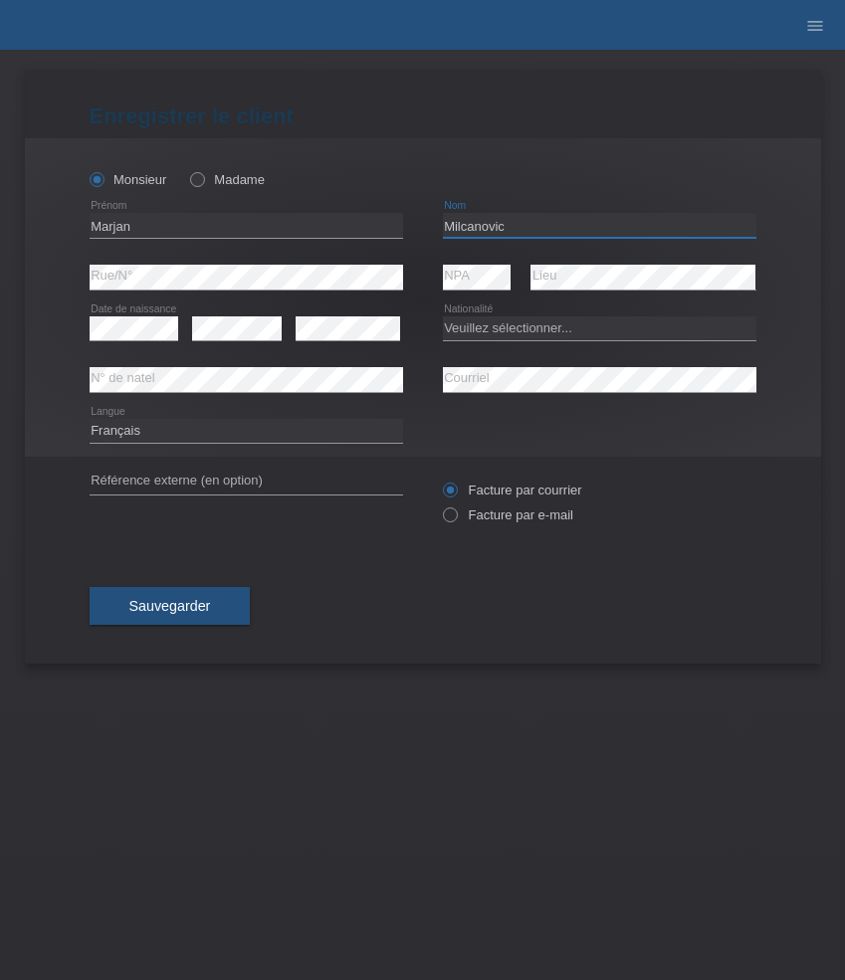
type input "Milcanovic"
click at [493, 315] on div "Veuillez sélectionner... Suisse Allemagne Autriche Liechtenstein ------------ A…" at bounding box center [599, 328] width 313 height 51
click at [493, 331] on select "Veuillez sélectionner... Suisse Allemagne Autriche Liechtenstein ------------ A…" at bounding box center [599, 328] width 313 height 24
select select "RS"
click at [443, 316] on select "Veuillez sélectionner... Suisse Allemagne Autriche Liechtenstein ------------ A…" at bounding box center [599, 328] width 313 height 24
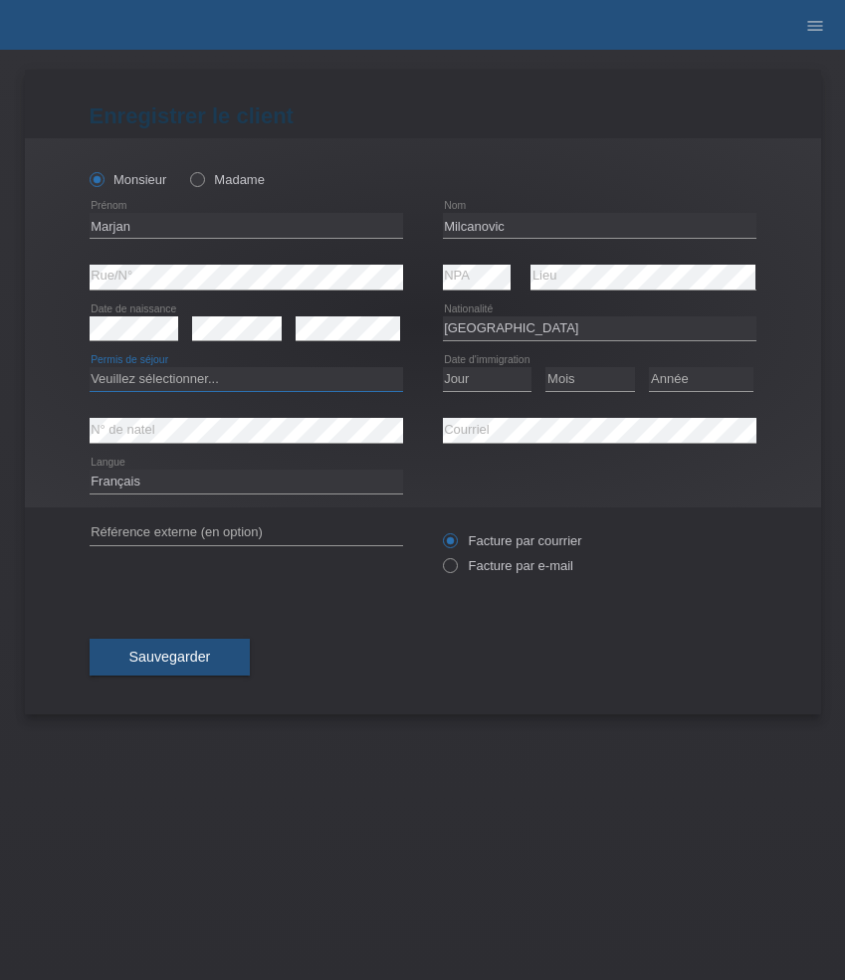
click at [199, 377] on select "Veuillez sélectionner... C B B - Statut de réfugié Autre" at bounding box center [246, 379] width 313 height 24
select select "C"
click at [90, 368] on select "Veuillez sélectionner... C B B - Statut de réfugié Autre" at bounding box center [246, 379] width 313 height 24
click at [489, 378] on select "Jour 01 02 03 04 05 06 07 08 09 10 11" at bounding box center [488, 379] width 90 height 24
select select "10"
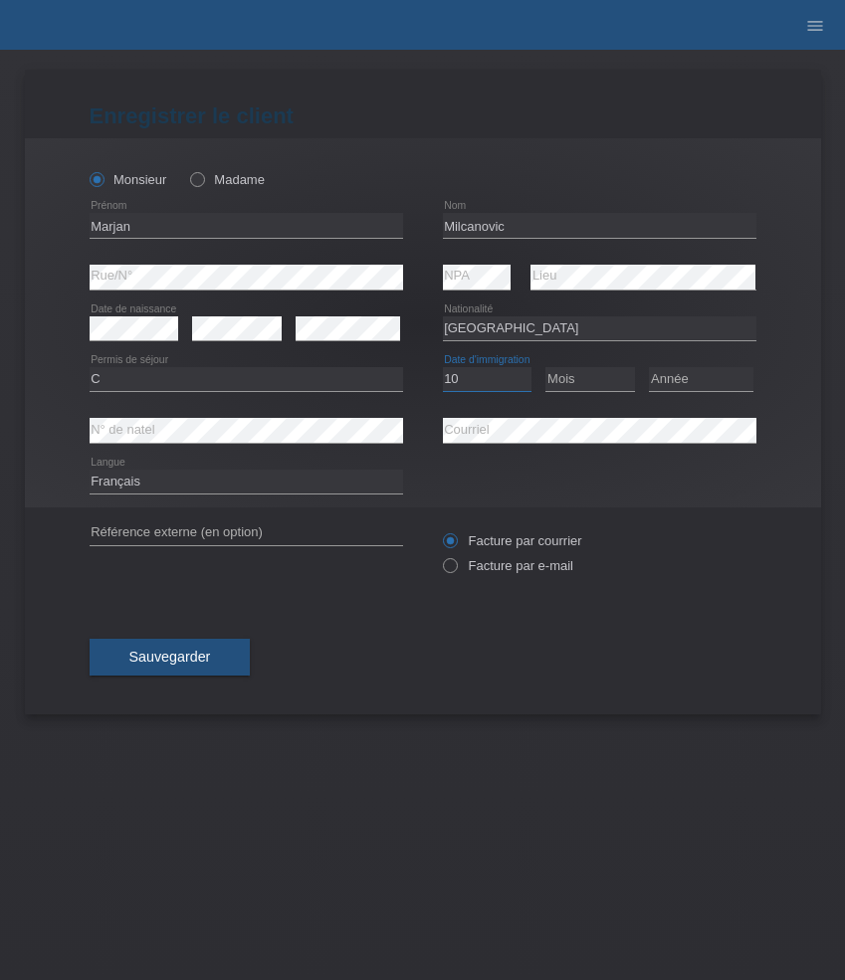
click at [443, 368] on select "Jour 01 02 03 04 05 06 07 08 09 10 11" at bounding box center [488, 379] width 90 height 24
click at [584, 382] on select "Mois 01 02 03 04 05 06 07 08 09 10 11" at bounding box center [590, 379] width 90 height 24
select select "04"
click at [545, 368] on select "Mois 01 02 03 04 05 06 07 08 09 10 11" at bounding box center [590, 379] width 90 height 24
click at [670, 377] on select "Année 2025 2024 2023 2022 2021 2020 2019 2018 2017 2016 2015 2014 2013 2012 201…" at bounding box center [701, 379] width 104 height 24
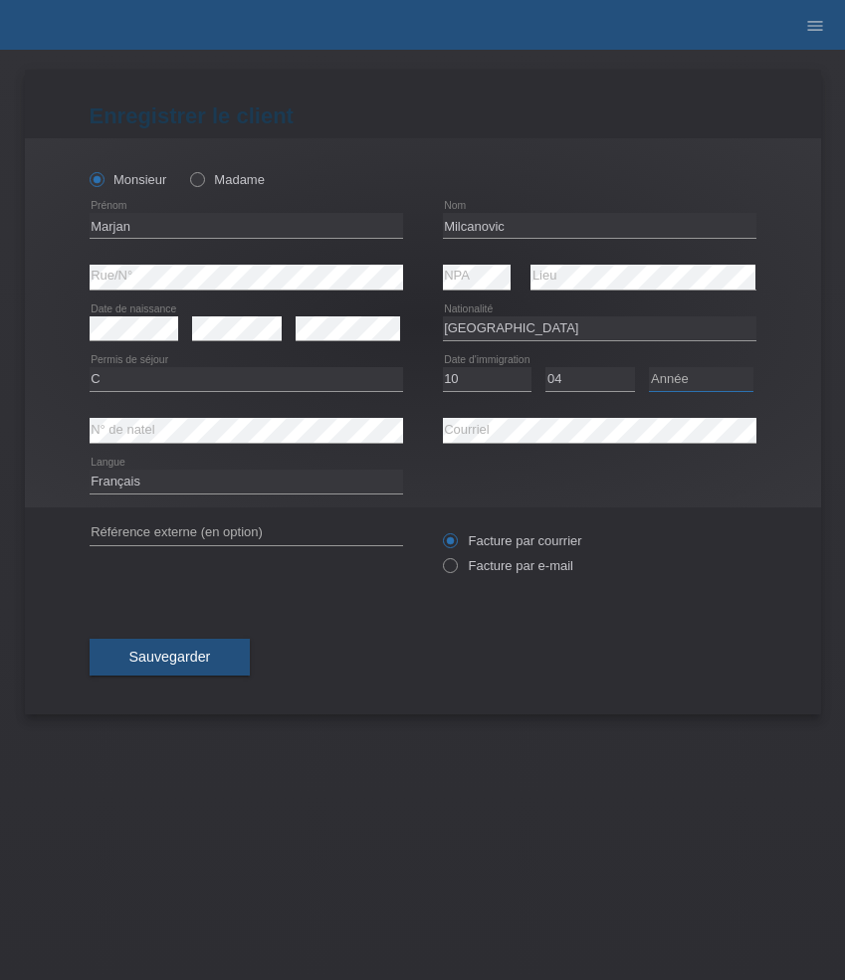
select select "2013"
click at [649, 368] on select "Année 2025 2024 2023 2022 2021 2020 2019 2018 2017 2016 2015 2014 2013 2012 201…" at bounding box center [701, 379] width 104 height 24
click at [237, 485] on select "Deutsch Français Italiano English" at bounding box center [246, 482] width 313 height 24
select select "de"
click at [90, 471] on select "Deutsch Français Italiano English" at bounding box center [246, 482] width 313 height 24
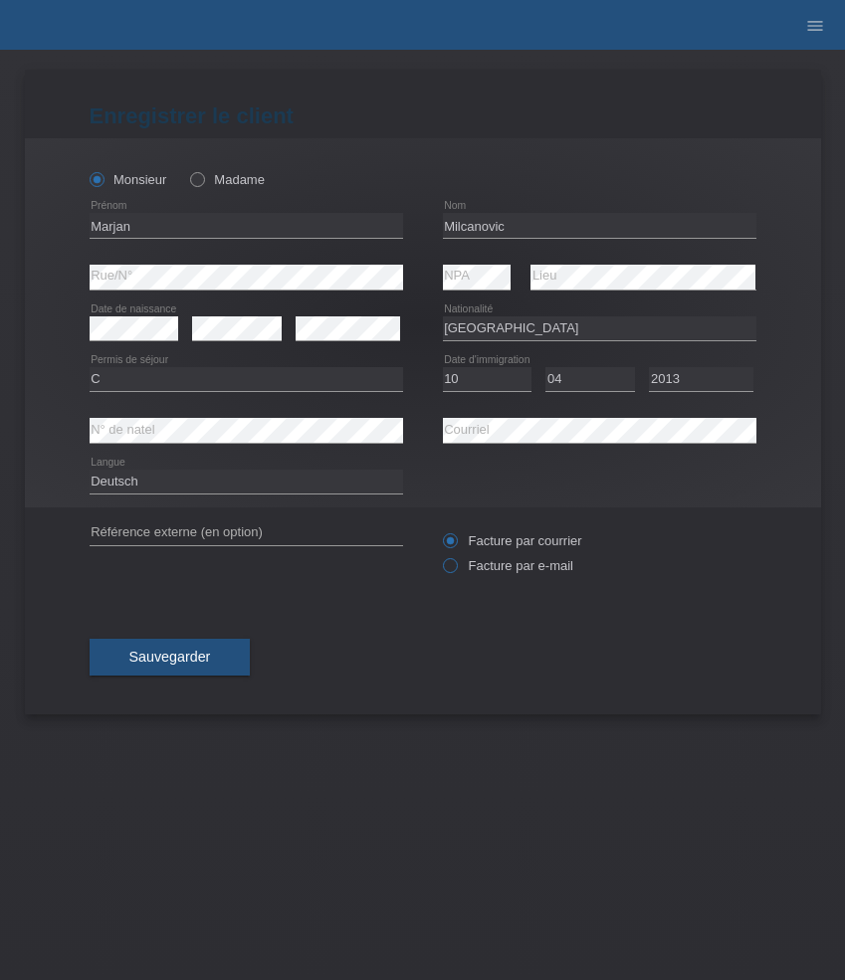
click at [519, 573] on label "Facture par e-mail" at bounding box center [508, 565] width 130 height 15
click at [456, 575] on input "Facture par e-mail" at bounding box center [449, 570] width 13 height 25
radio input "true"
click at [212, 659] on button "Sauvegarder" at bounding box center [170, 658] width 161 height 38
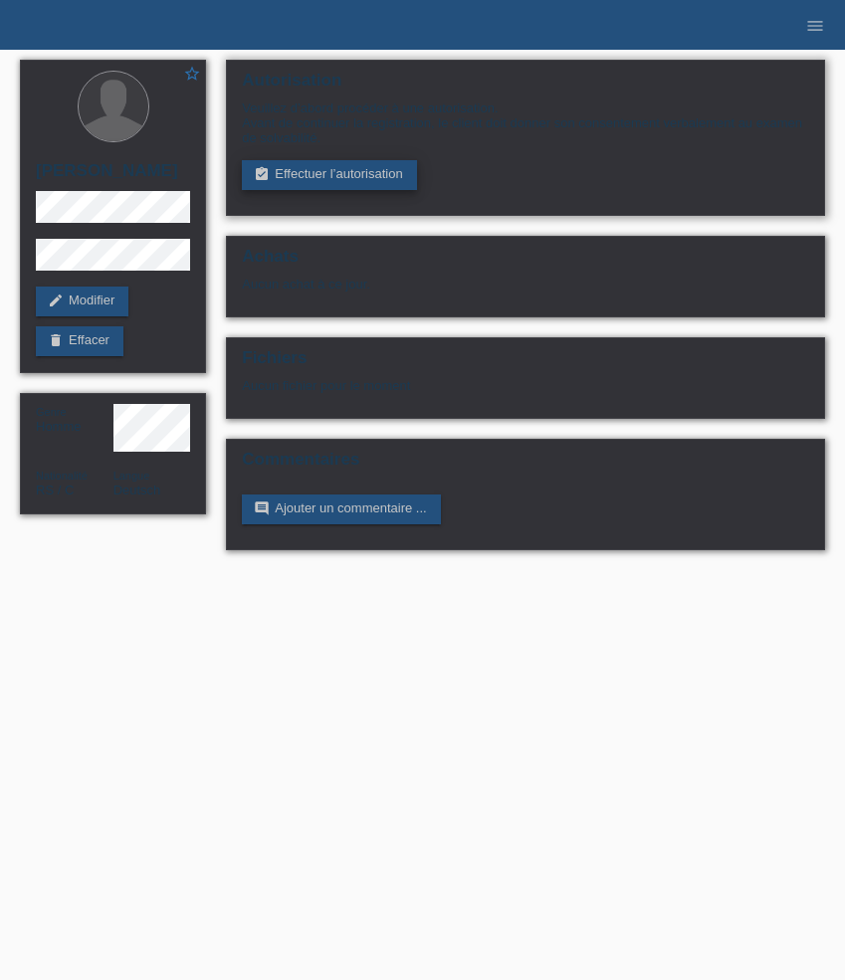
click at [319, 187] on link "assignment_turned_in Effectuer l’autorisation" at bounding box center [329, 175] width 174 height 30
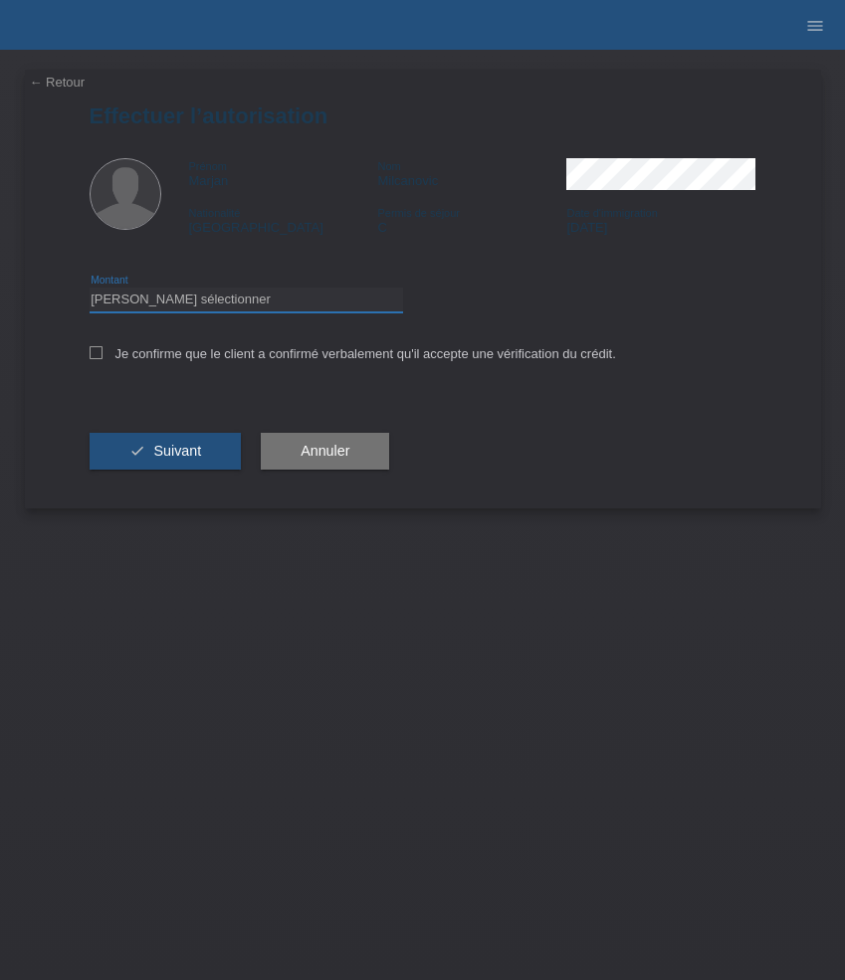
click at [307, 299] on select "Veuillez sélectionner CHF 1.00 - CHF 499.00 CHF 500.00 - CHF 1'999.00 CHF 2'000…" at bounding box center [246, 300] width 313 height 24
select select "3"
click at [90, 291] on select "Veuillez sélectionner CHF 1.00 - CHF 499.00 CHF 500.00 - CHF 1'999.00 CHF 2'000…" at bounding box center [246, 300] width 313 height 24
click at [342, 358] on label "Je confirme que le client a confirmé verbalement qu'il accepte une vérification…" at bounding box center [353, 353] width 526 height 15
click at [102, 358] on input "Je confirme que le client a confirmé verbalement qu'il accepte une vérification…" at bounding box center [96, 352] width 13 height 13
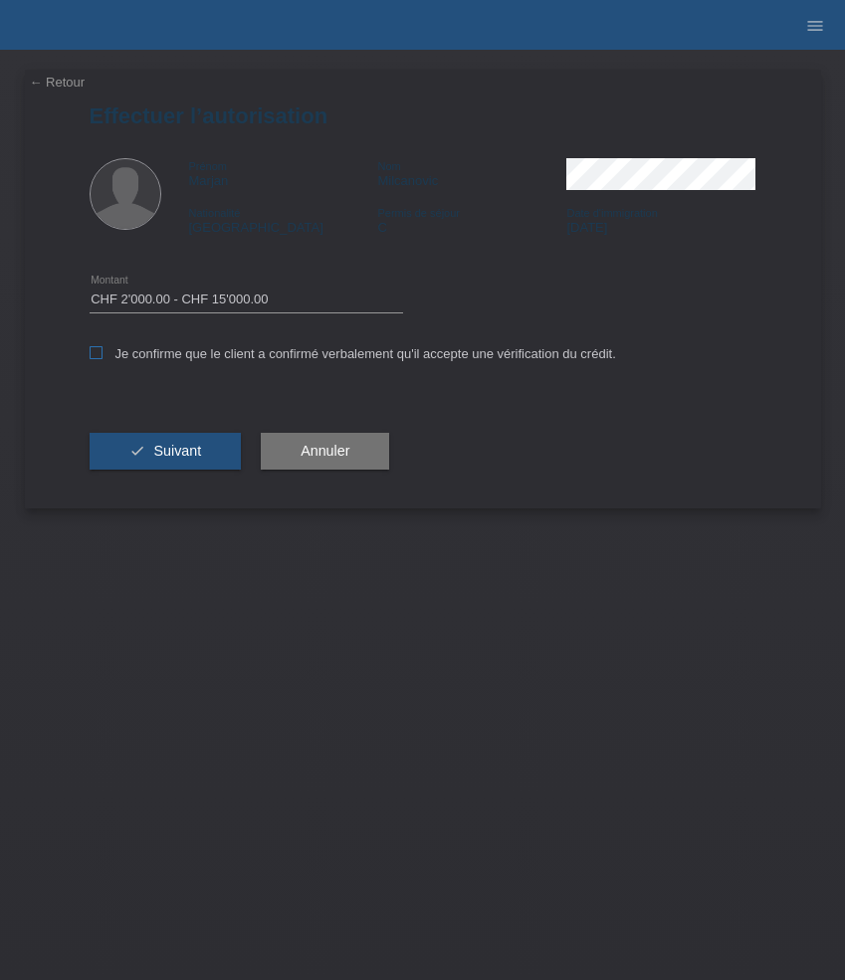
checkbox input "true"
click at [145, 488] on div "check Suivant" at bounding box center [166, 451] width 152 height 115
click at [162, 451] on span "Suivant" at bounding box center [177, 451] width 48 height 16
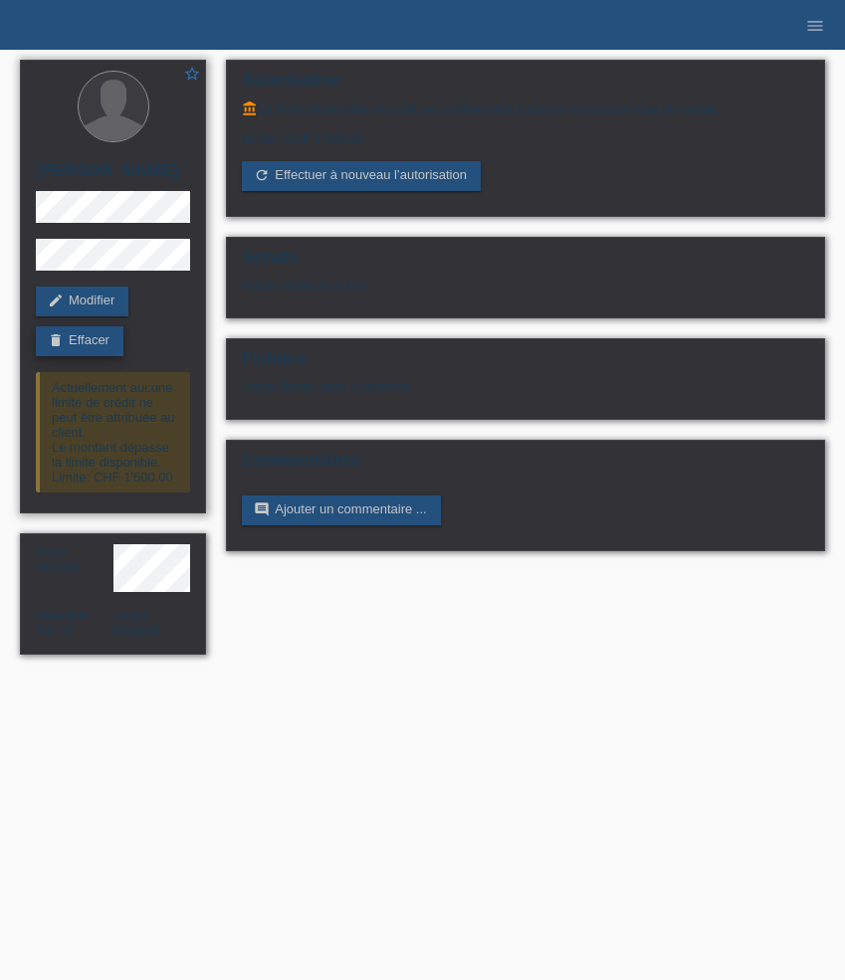
click at [45, 345] on link "delete Effacer" at bounding box center [80, 341] width 88 height 30
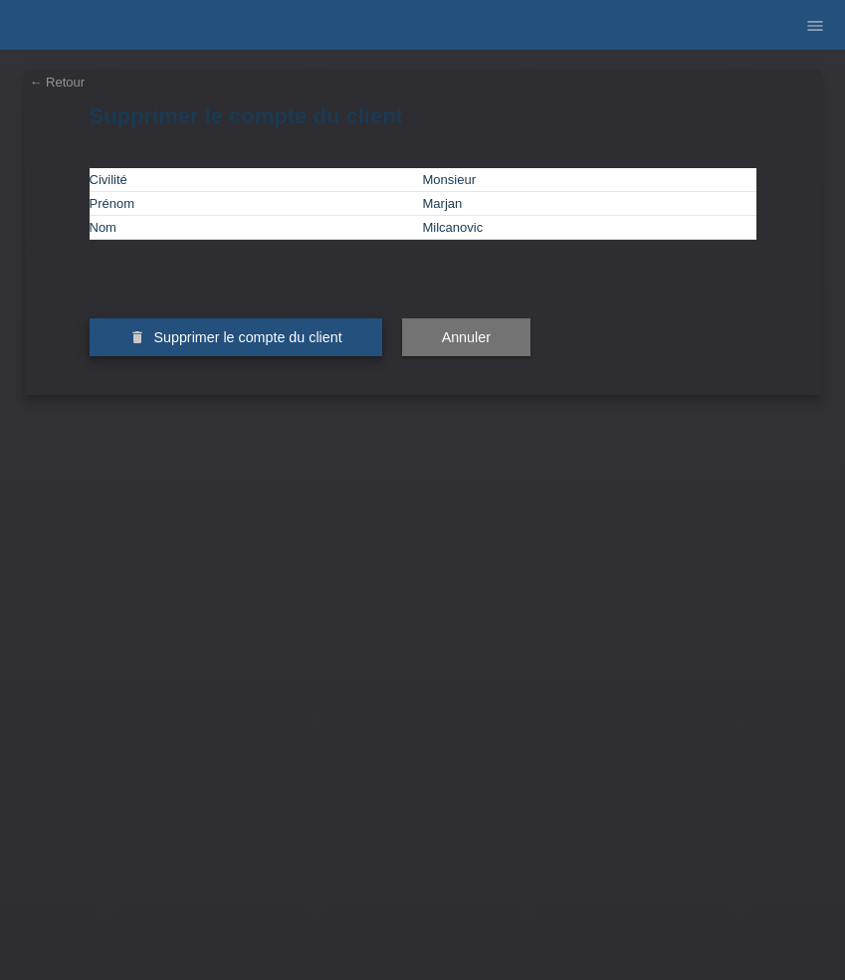
click at [228, 345] on span "Supprimer le compte du client" at bounding box center [247, 337] width 188 height 16
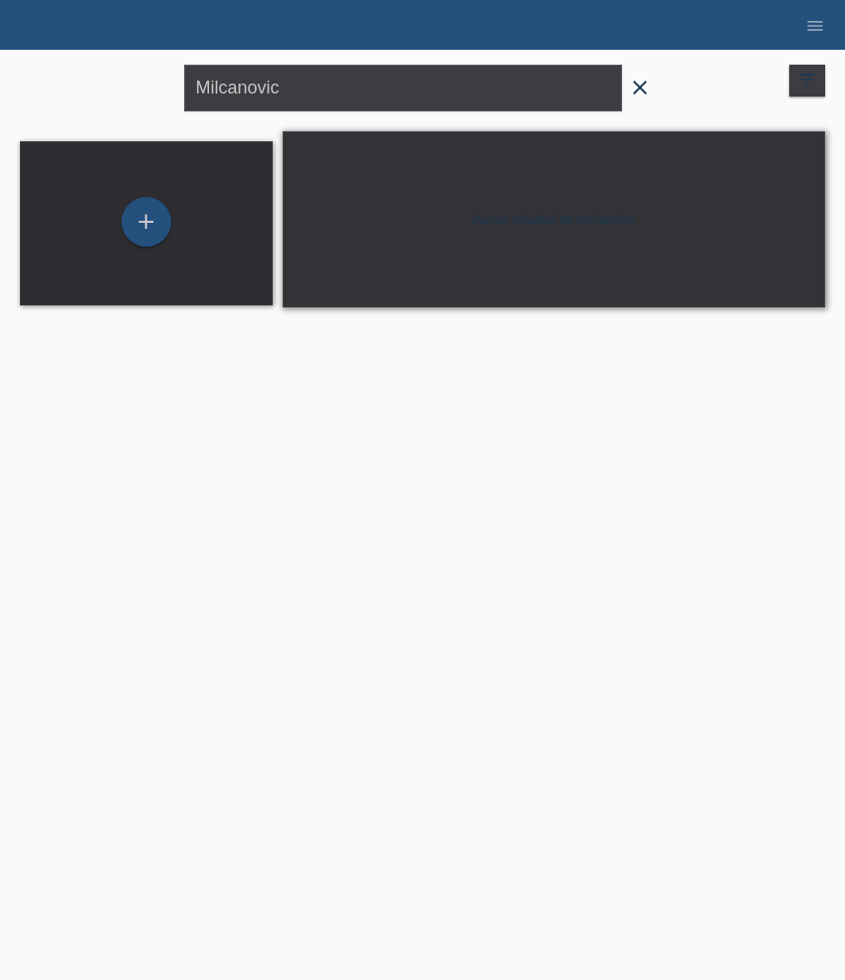
click at [635, 88] on icon "close" at bounding box center [640, 88] width 24 height 24
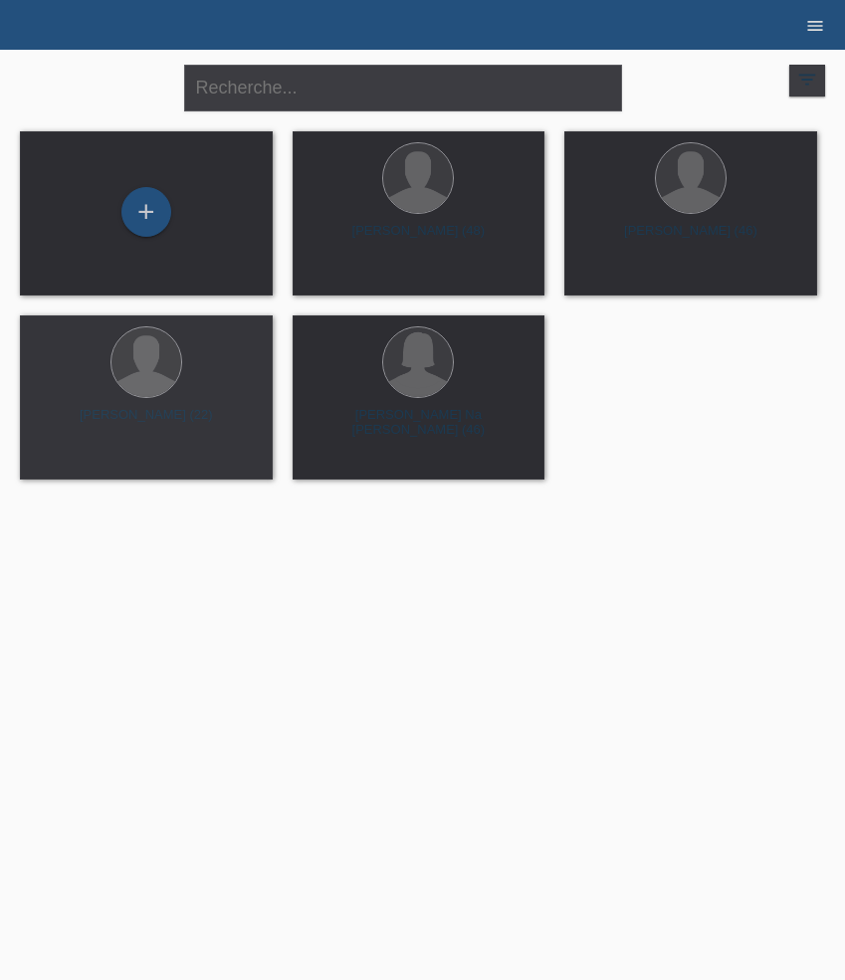
click at [815, 24] on icon "menu" at bounding box center [815, 26] width 20 height 20
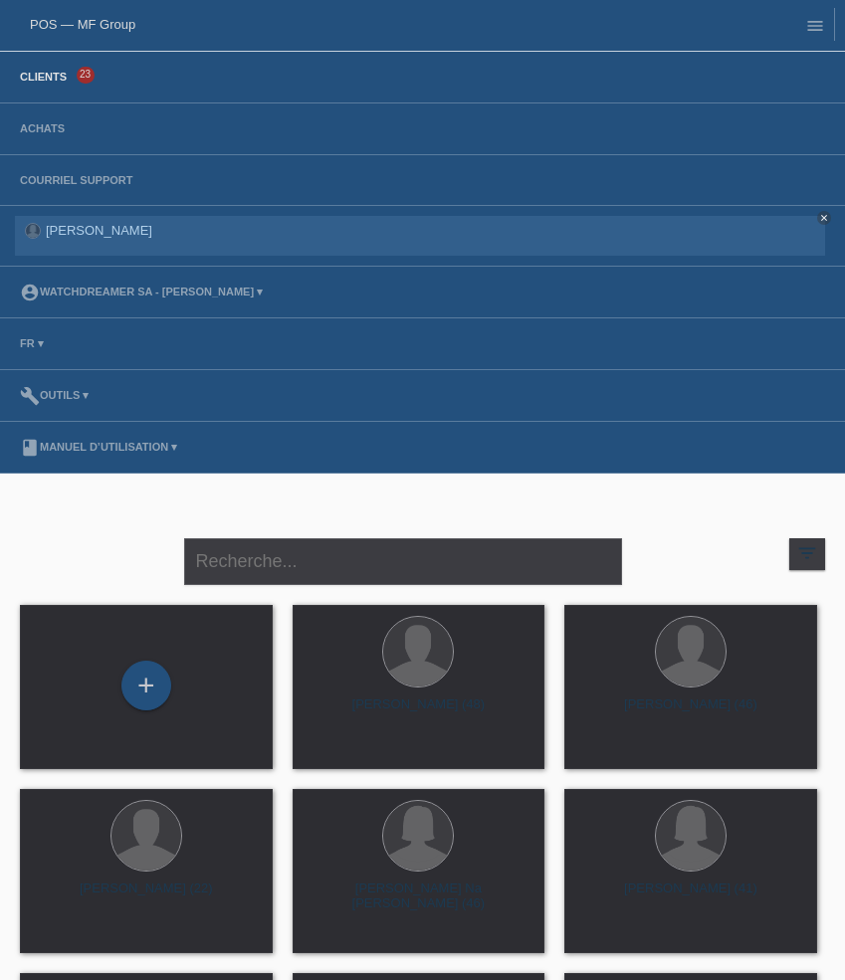
click at [55, 122] on li "Achats" at bounding box center [422, 129] width 845 height 52
click at [52, 131] on link "Achats" at bounding box center [42, 128] width 65 height 12
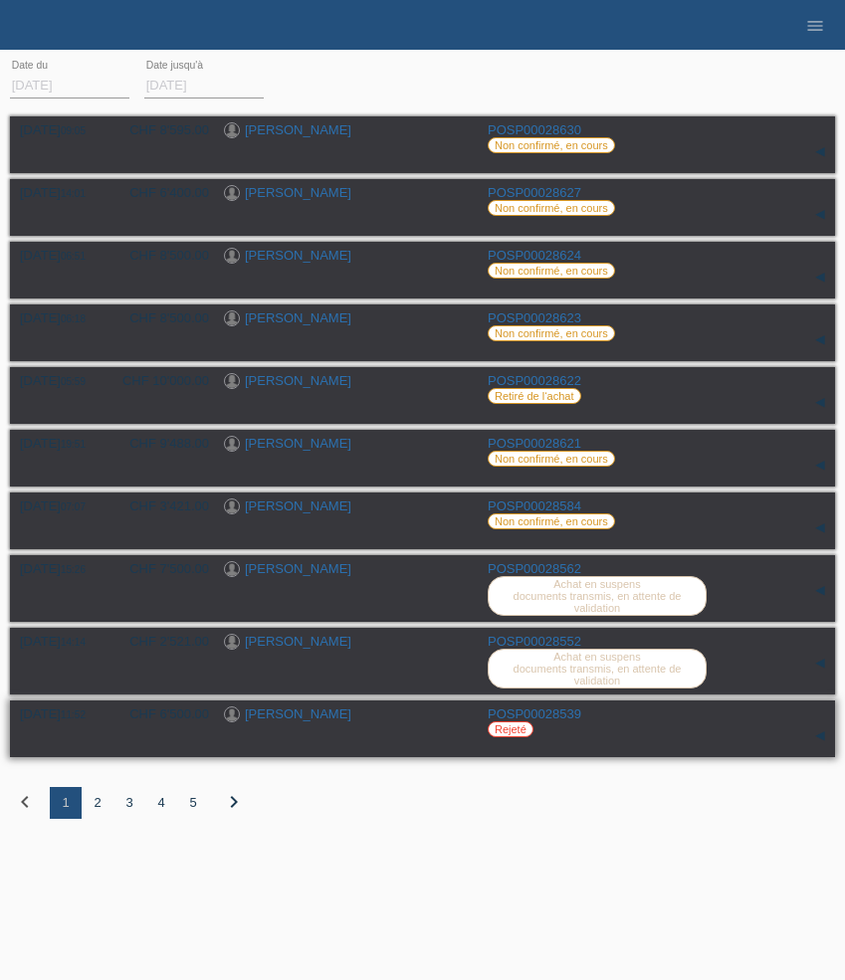
click at [318, 721] on link "[PERSON_NAME]" at bounding box center [298, 713] width 106 height 15
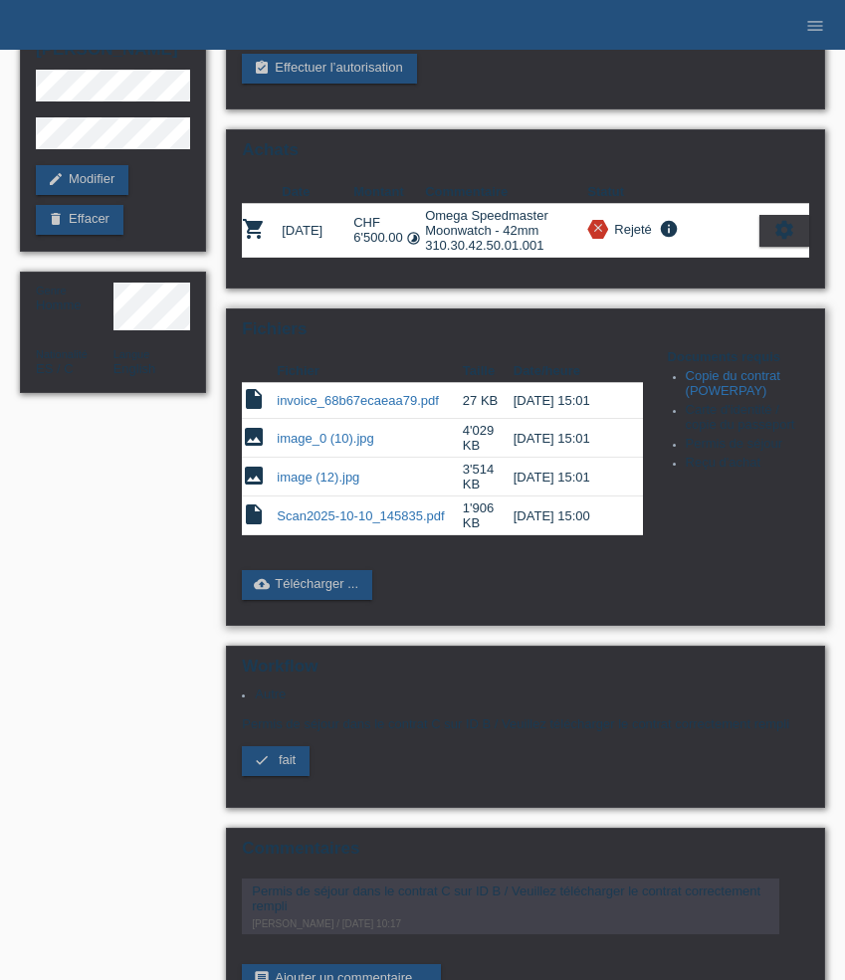
scroll to position [210, 0]
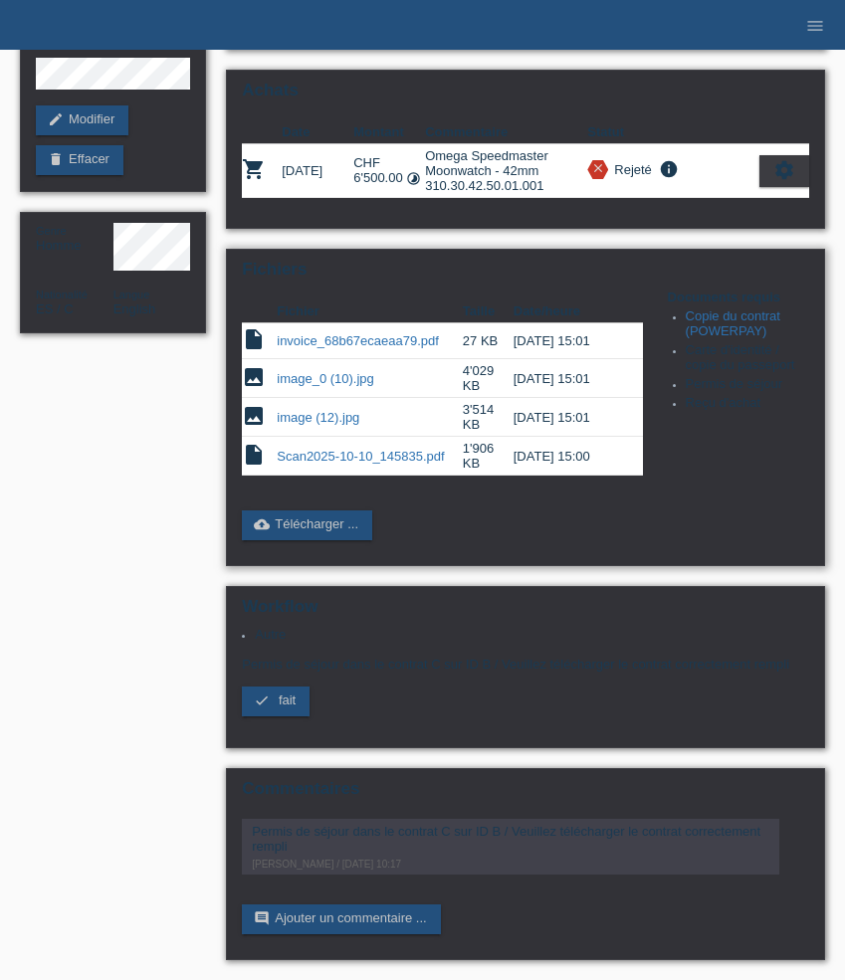
click at [352, 449] on link "Scan2025-10-10_145835.pdf" at bounding box center [360, 456] width 167 height 15
click at [399, 449] on link "Scan2025-10-10_145835.pdf" at bounding box center [360, 456] width 167 height 15
click at [327, 371] on link "image_0 (10).jpg" at bounding box center [326, 378] width 98 height 15
click at [330, 410] on link "image (12).jpg" at bounding box center [318, 417] width 83 height 15
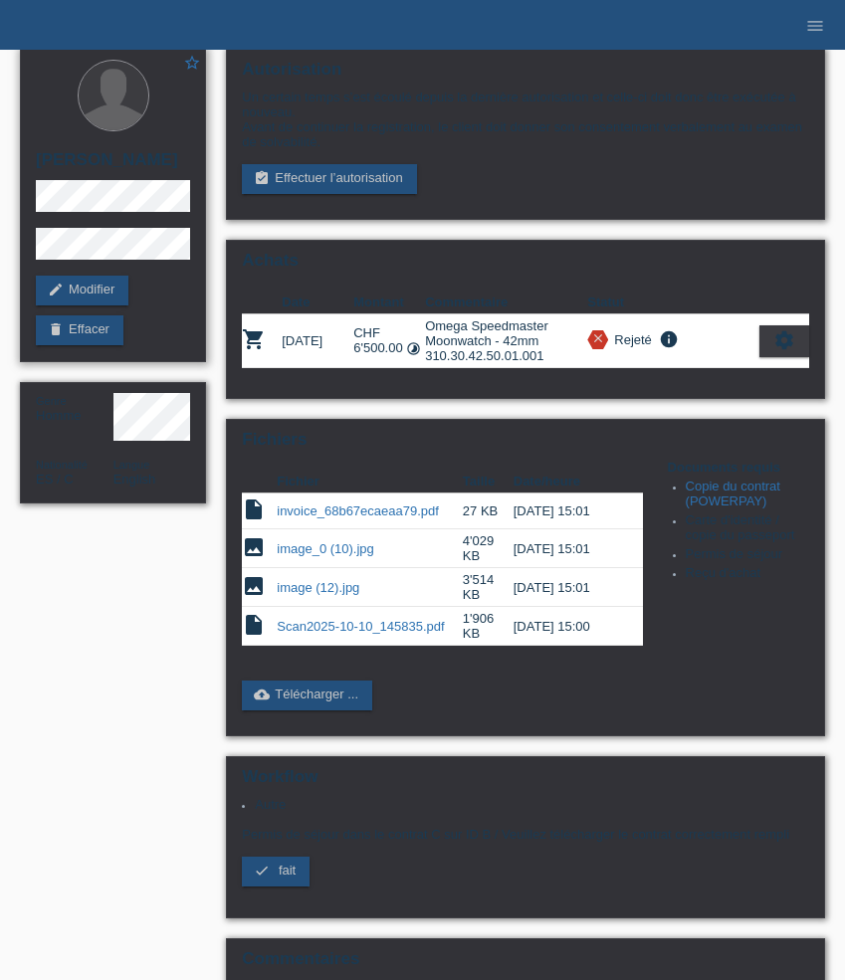
scroll to position [0, 0]
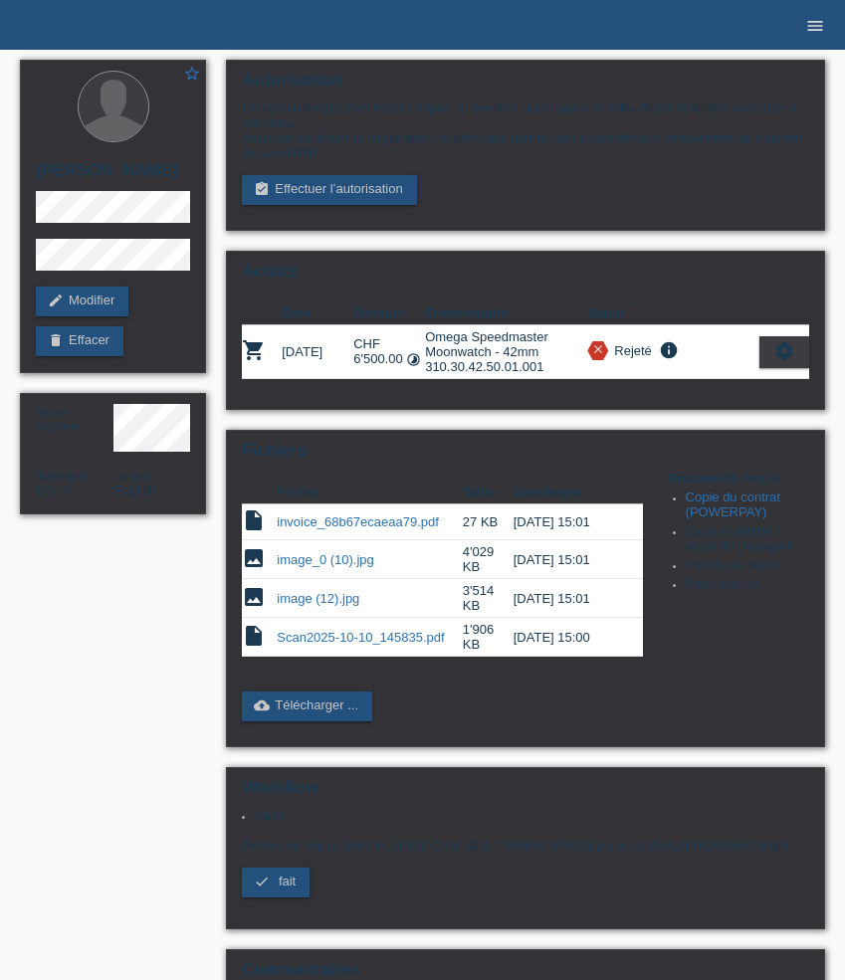
click at [820, 18] on icon "menu" at bounding box center [815, 26] width 20 height 20
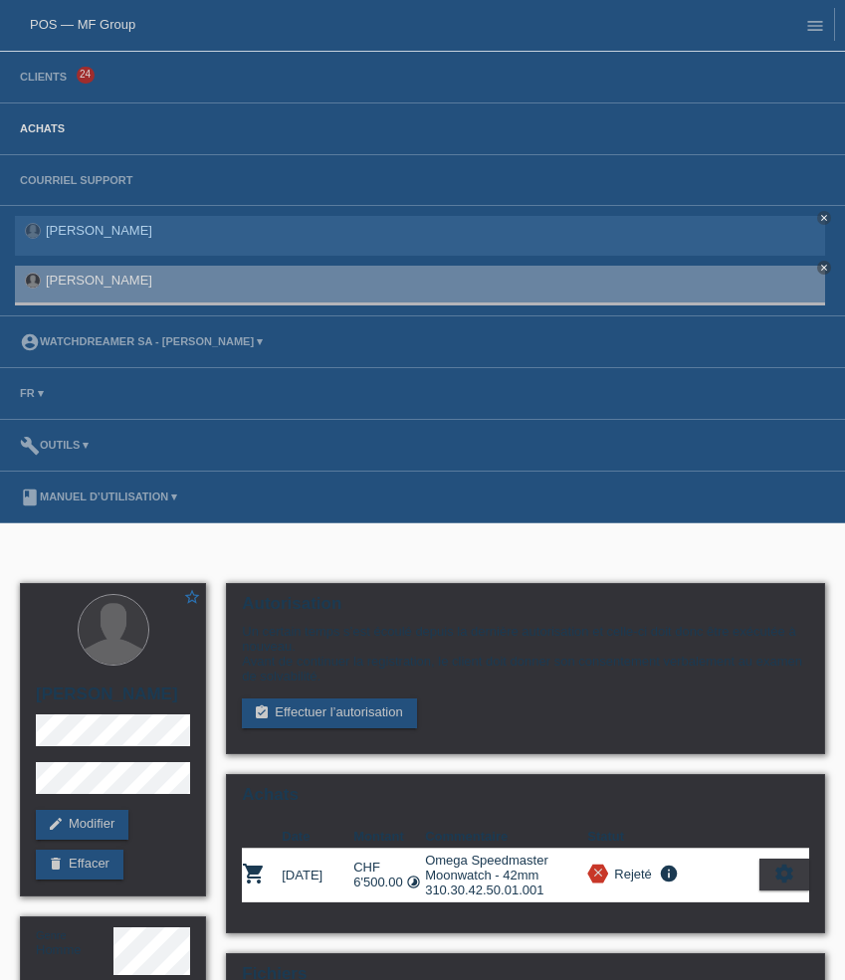
click at [52, 125] on link "Achats" at bounding box center [42, 128] width 65 height 12
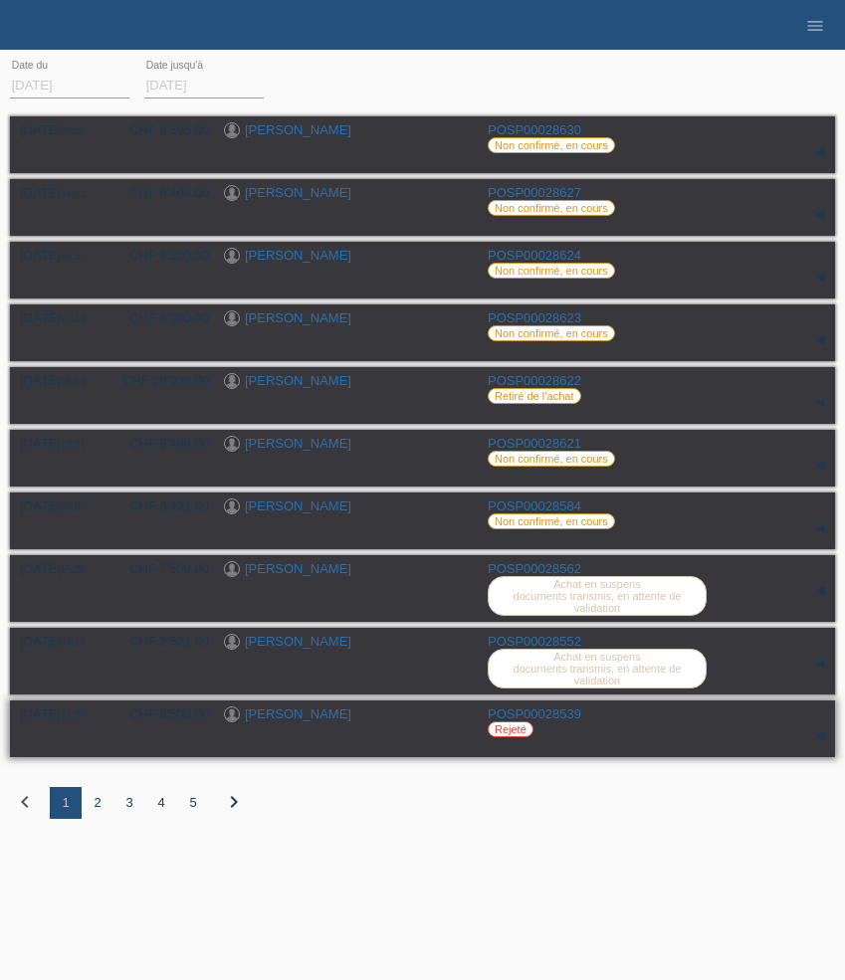
click at [312, 721] on link "[PERSON_NAME]" at bounding box center [298, 713] width 106 height 15
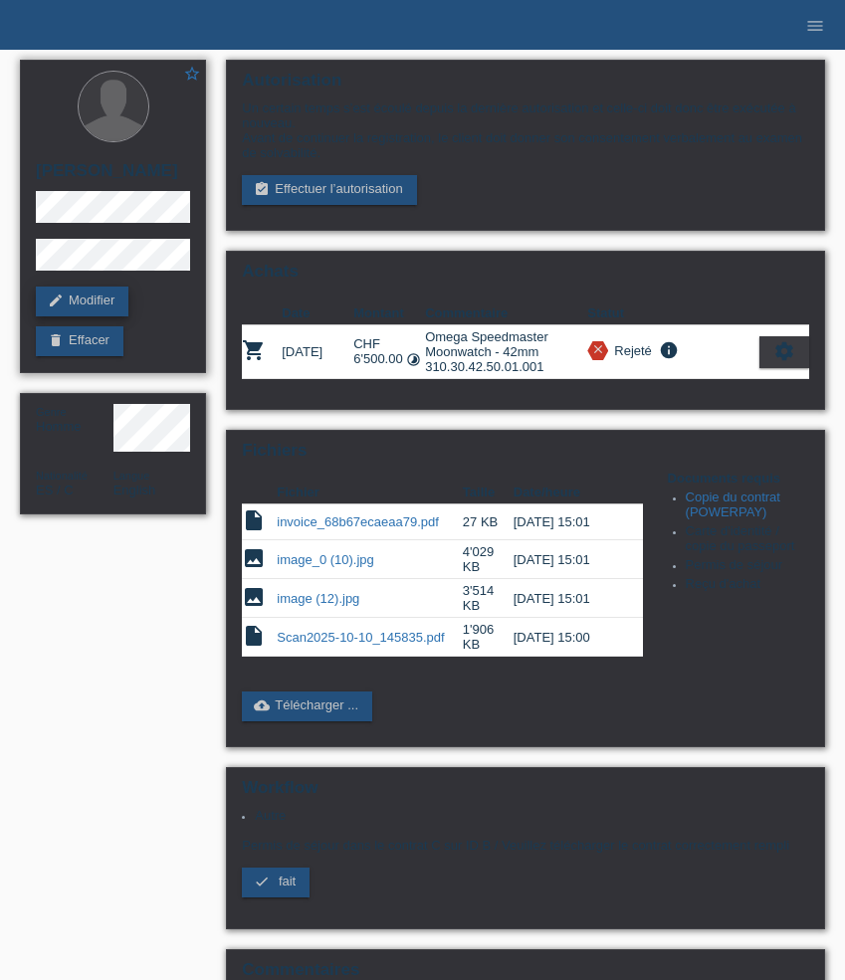
click at [107, 316] on link "edit Modifier" at bounding box center [82, 302] width 93 height 30
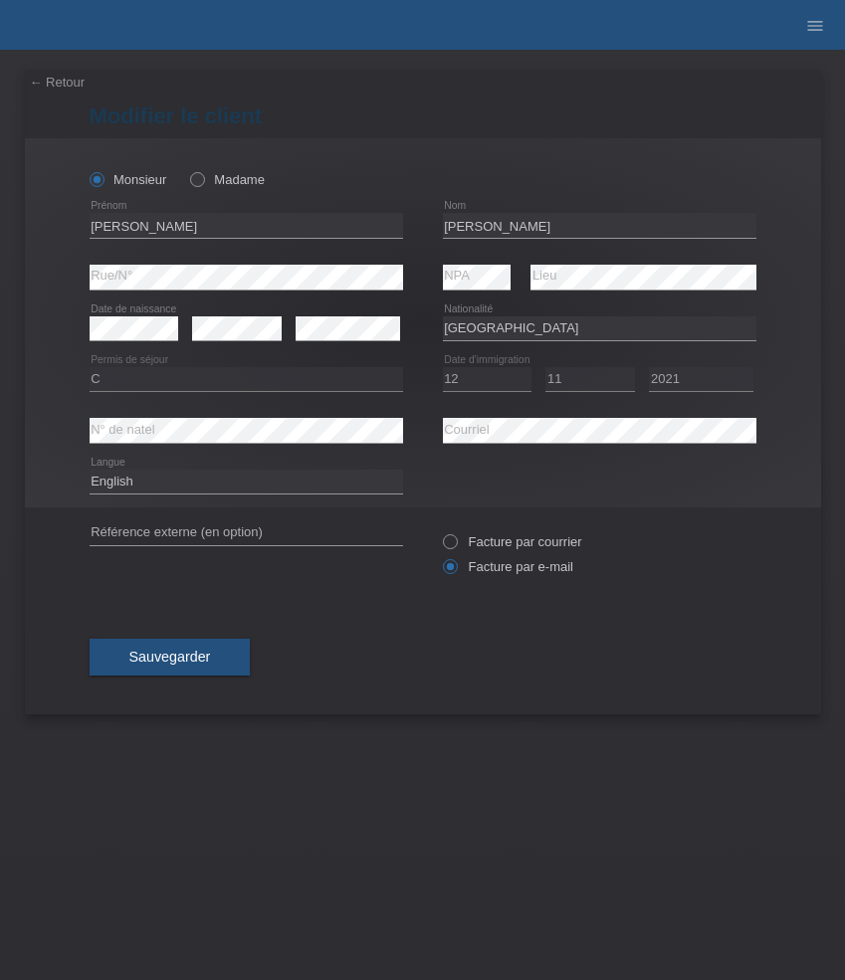
select select "ES"
select select "C"
select select "12"
select select "11"
select select "2021"
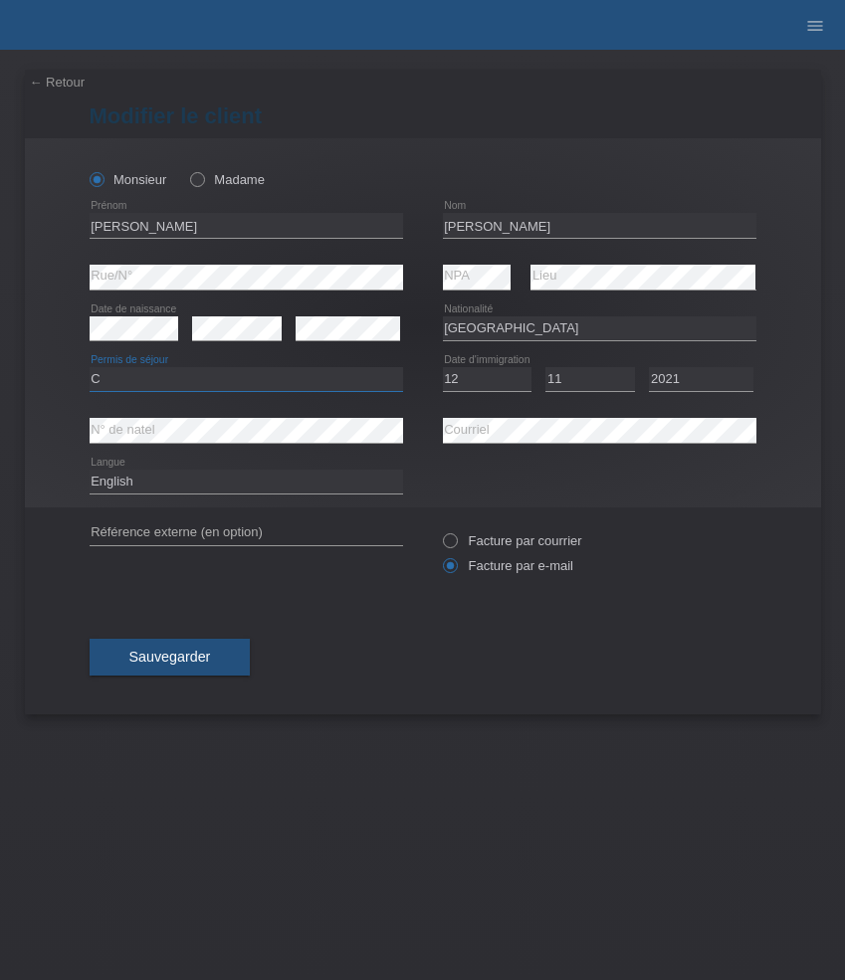
click at [275, 384] on select "Veuillez sélectionner... C B B - Statut de réfugié Autre" at bounding box center [246, 379] width 313 height 24
select select "B"
click at [90, 368] on select "Veuillez sélectionner... C B B - Statut de réfugié Autre" at bounding box center [246, 379] width 313 height 24
click at [202, 650] on button "Sauvegarder" at bounding box center [170, 658] width 161 height 38
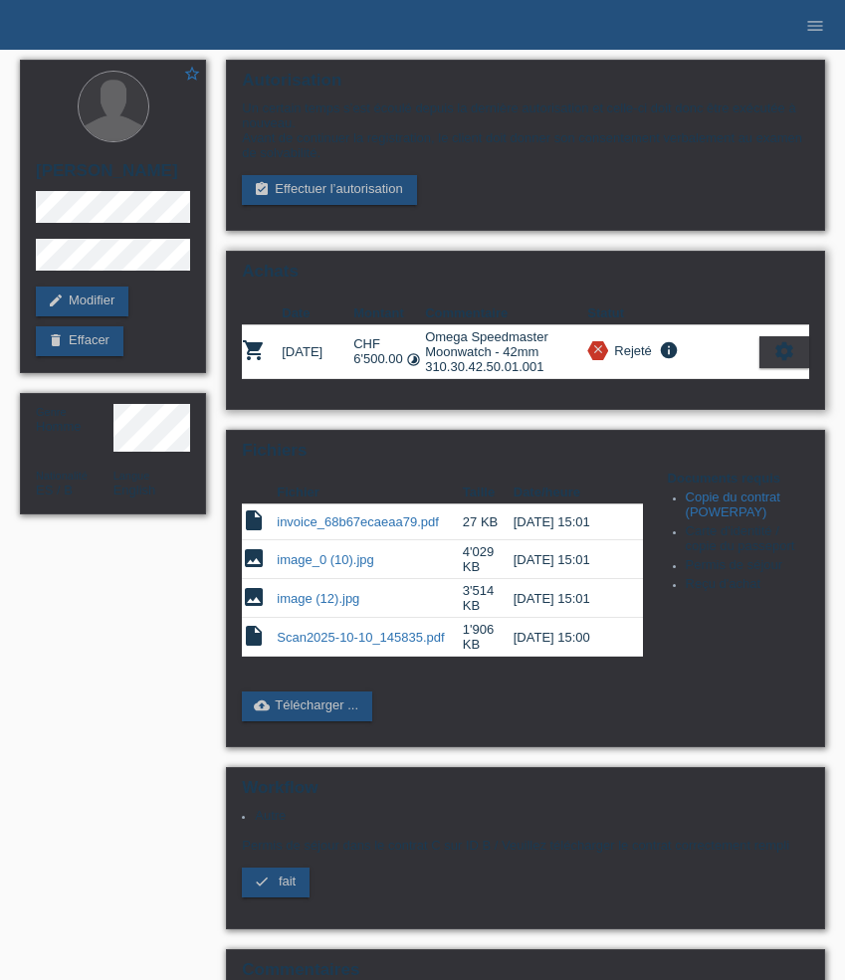
click at [787, 362] on icon "settings" at bounding box center [784, 351] width 22 height 22
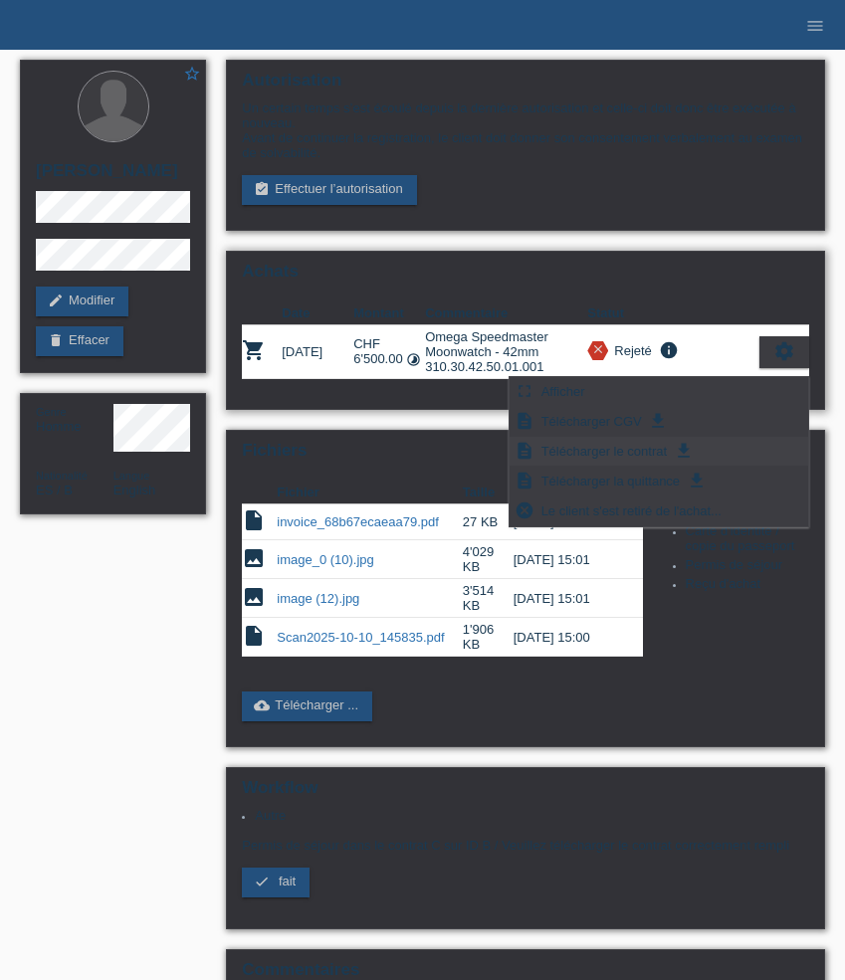
click at [651, 451] on span "Télécharger le contrat" at bounding box center [603, 451] width 131 height 24
